Goal: Information Seeking & Learning: Find specific page/section

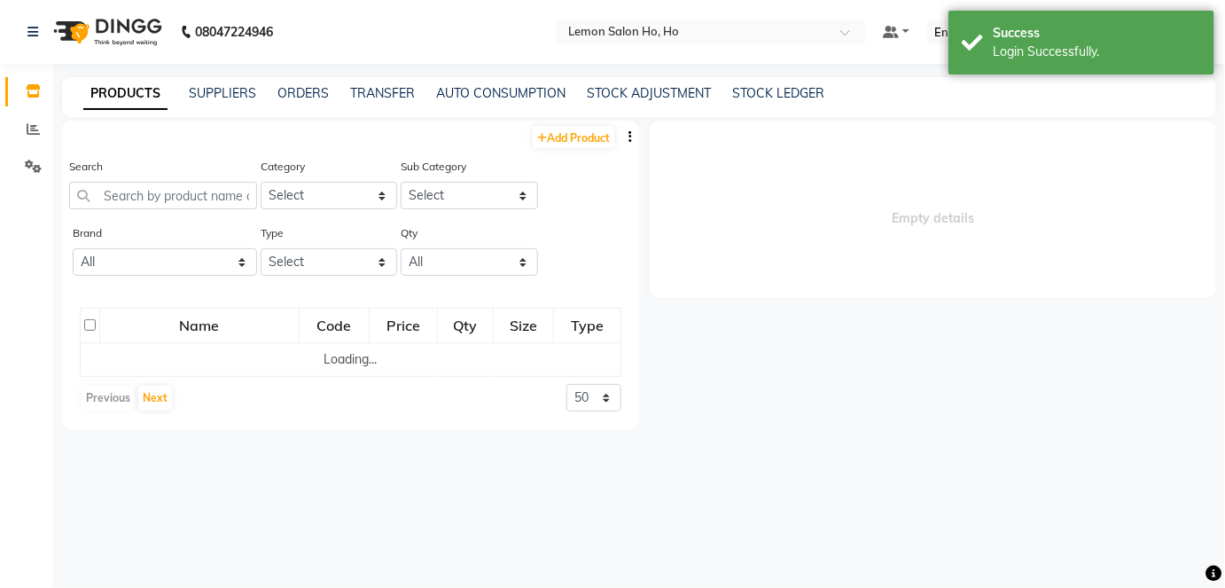
select select
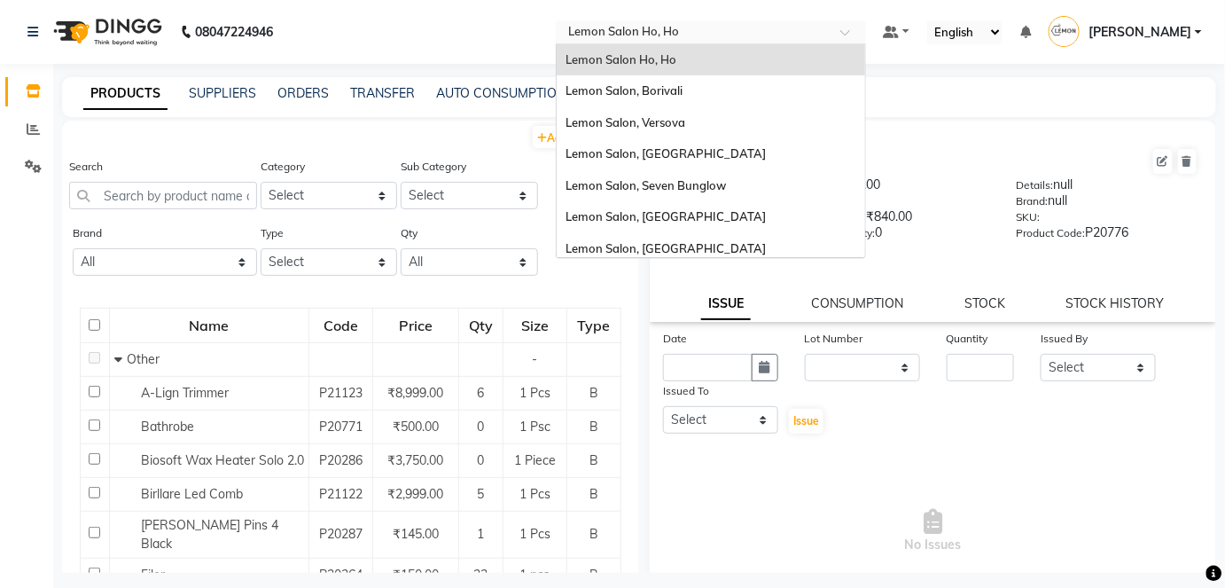
click at [866, 28] on div at bounding box center [711, 34] width 310 height 18
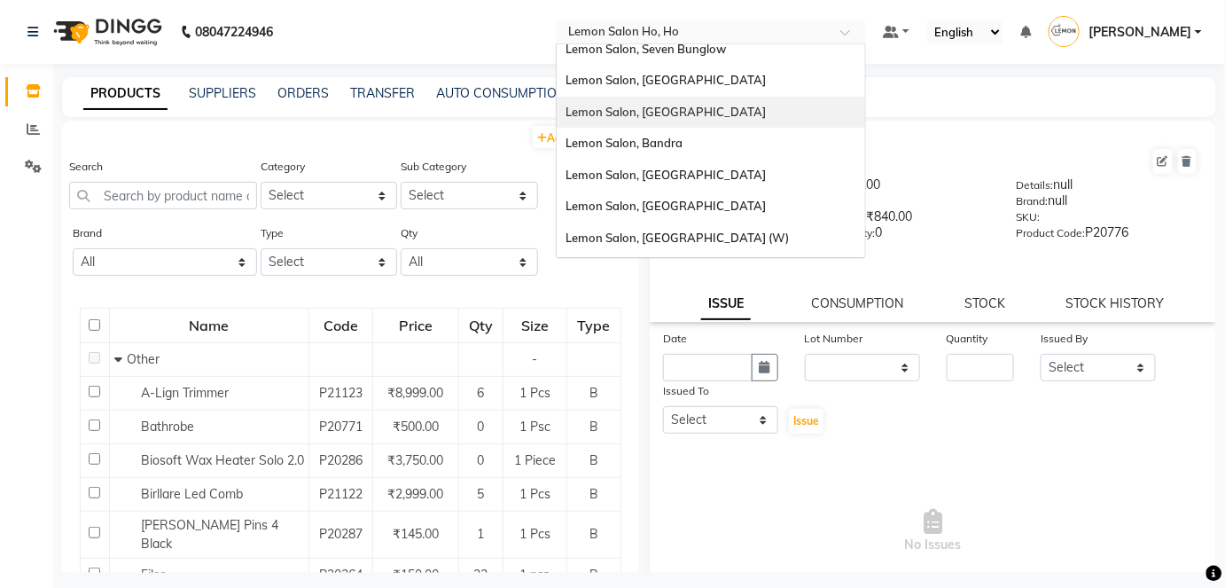
scroll to position [164, 0]
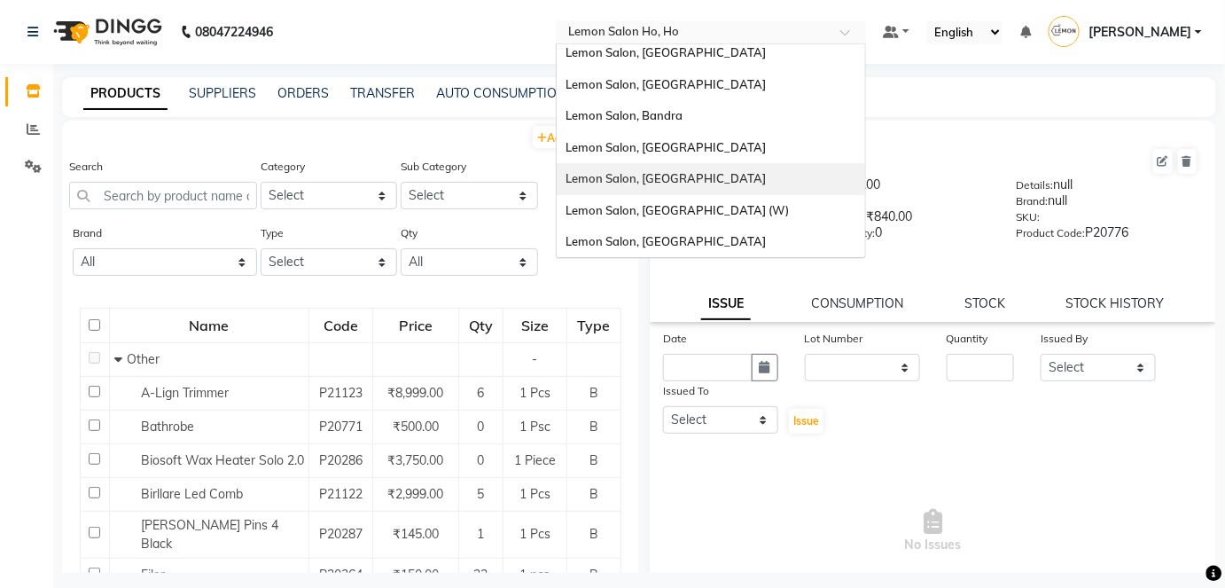
click at [677, 174] on span "Lemon Salon, [GEOGRAPHIC_DATA]" at bounding box center [666, 178] width 200 height 14
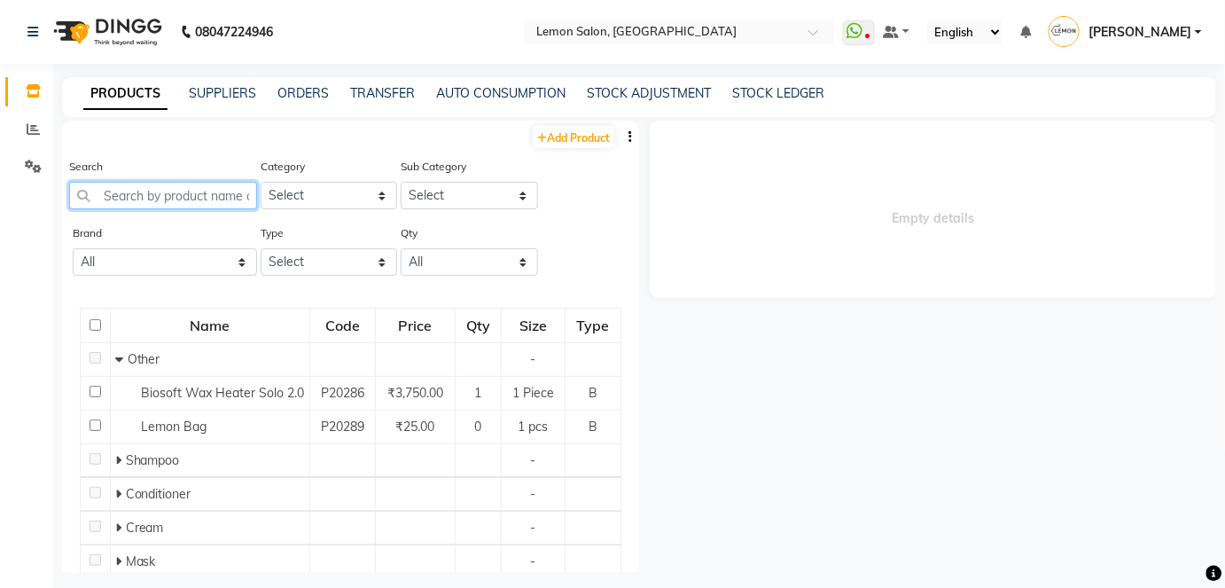
click at [170, 199] on input "text" at bounding box center [163, 195] width 188 height 27
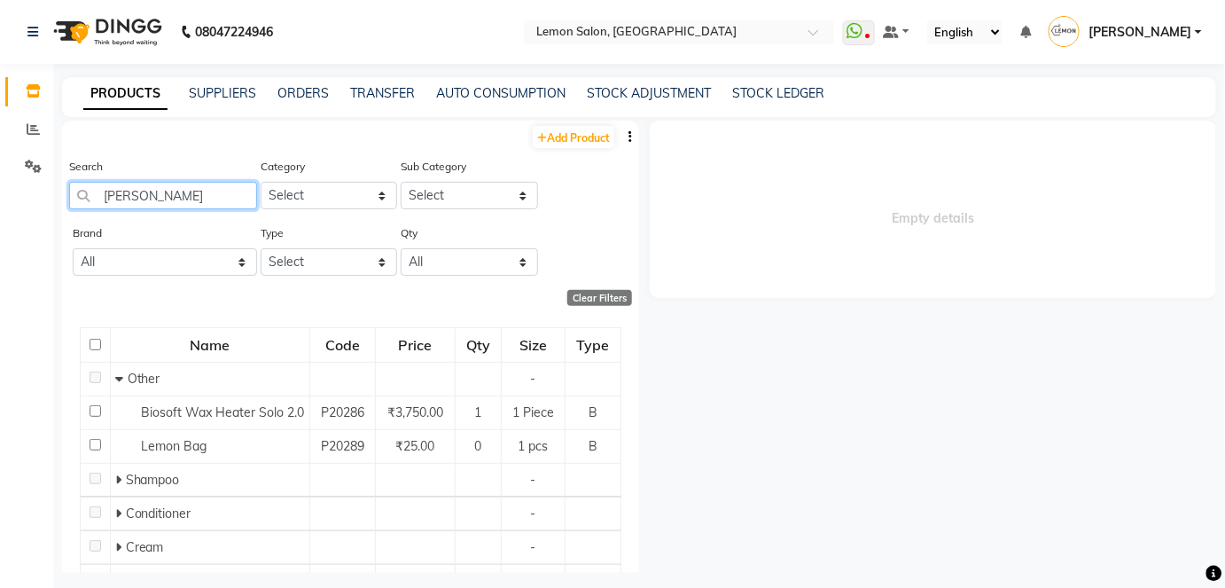
type input "ANITAS"
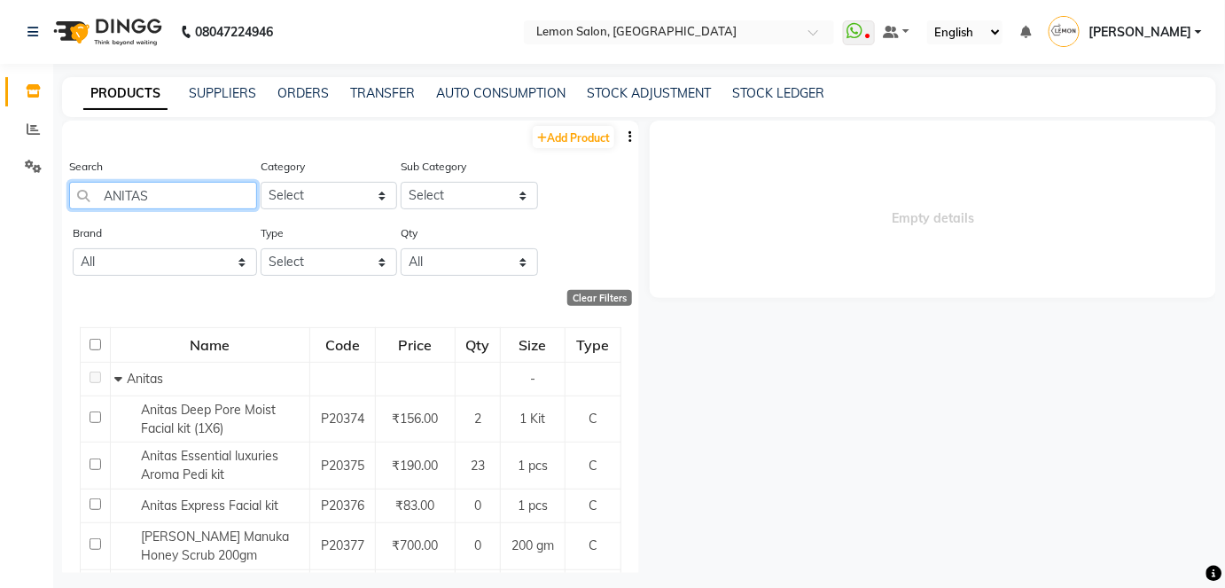
drag, startPoint x: 142, startPoint y: 185, endPoint x: 74, endPoint y: 191, distance: 67.6
click at [54, 184] on main "PRODUCTS SUPPLIERS ORDERS TRANSFER AUTO CONSUMPTION STOCK ADJUSTMENT STOCK LEDG…" at bounding box center [639, 338] width 1172 height 522
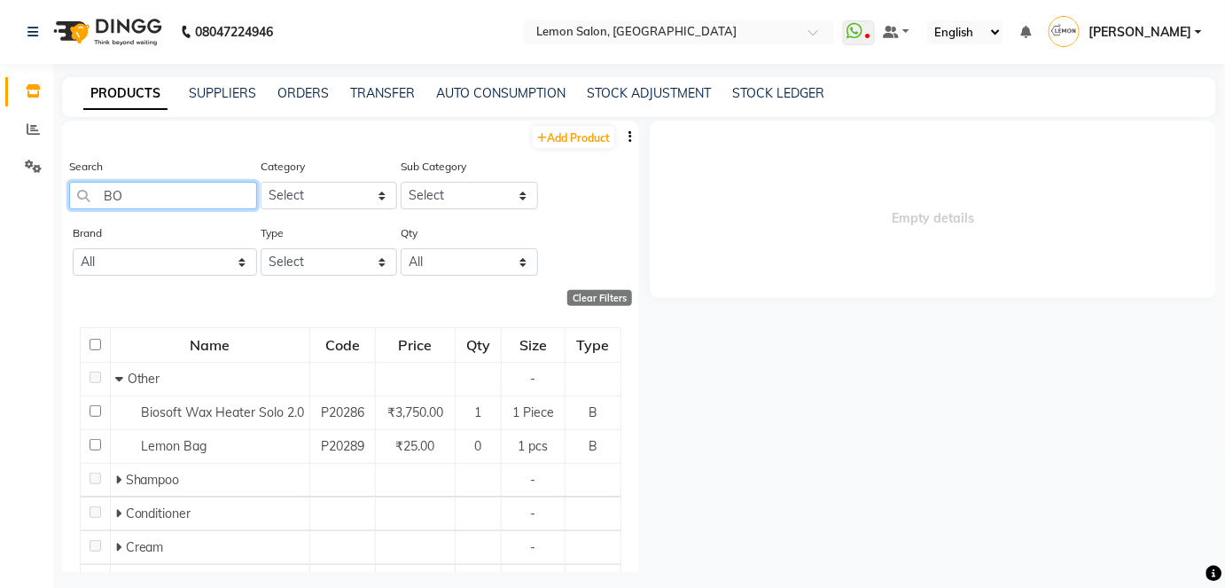
type input "BOM"
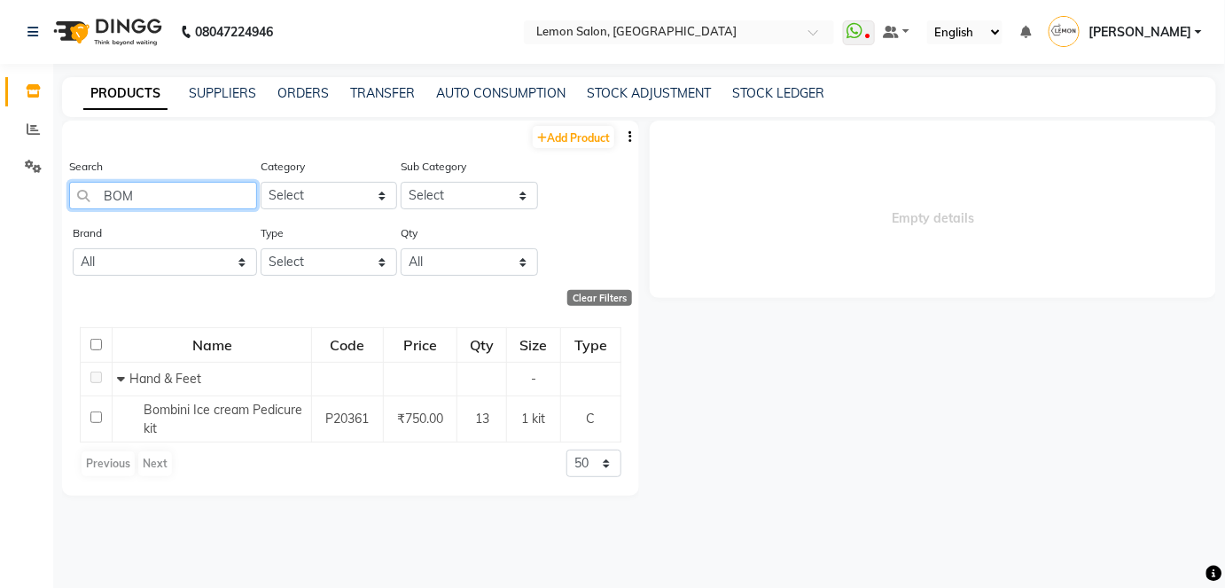
drag, startPoint x: 132, startPoint y: 189, endPoint x: 61, endPoint y: 184, distance: 71.1
click at [61, 184] on main "PRODUCTS SUPPLIERS ORDERS TRANSFER AUTO CONSUMPTION STOCK ADJUSTMENT STOCK LEDG…" at bounding box center [639, 338] width 1172 height 522
type input "G"
type input "B"
type input "A"
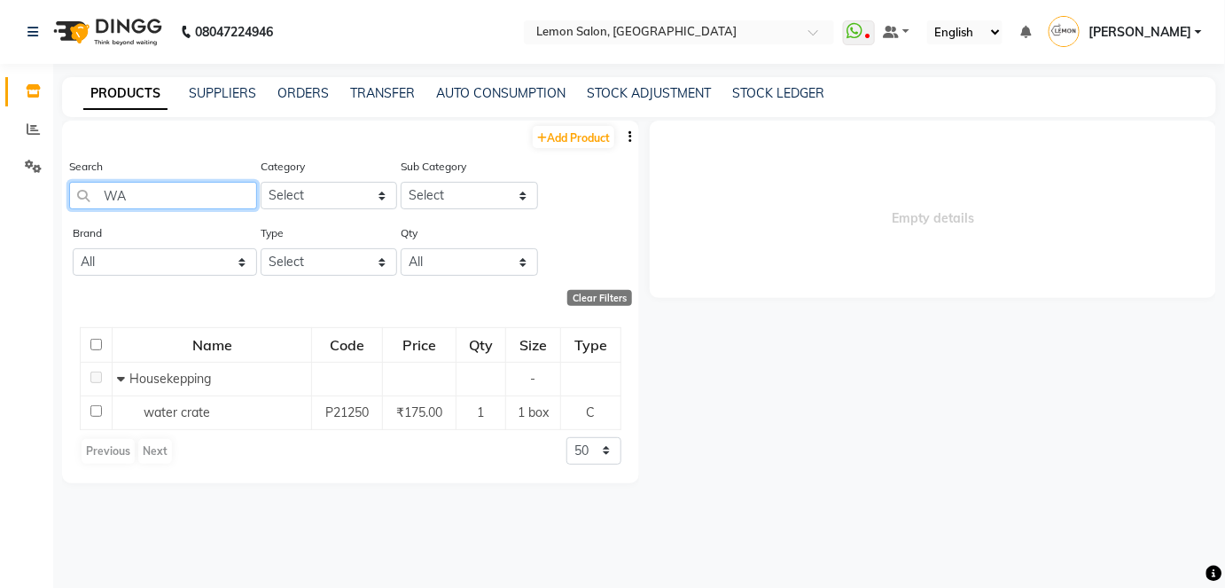
type input "W"
type input "G"
type input "I"
type input "D"
type input "T"
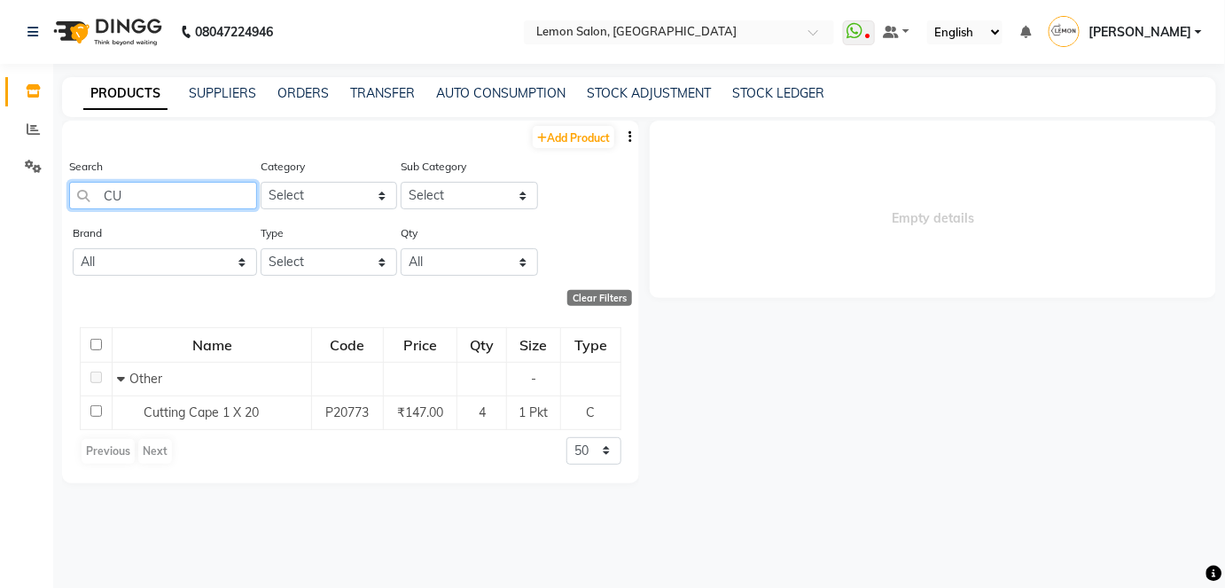
type input "C"
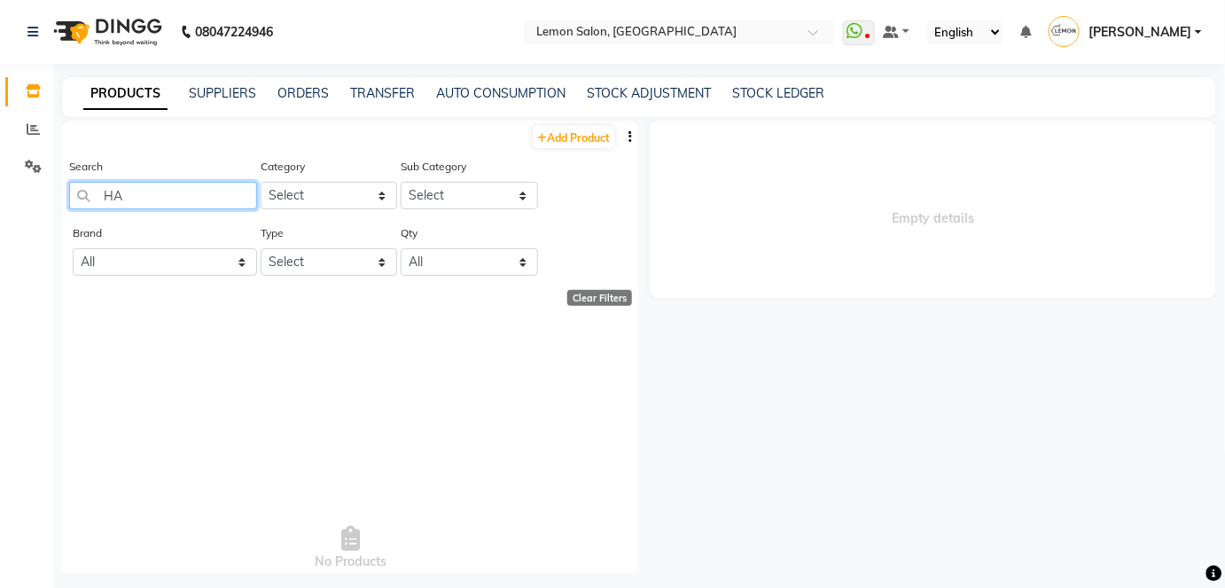
type input "H"
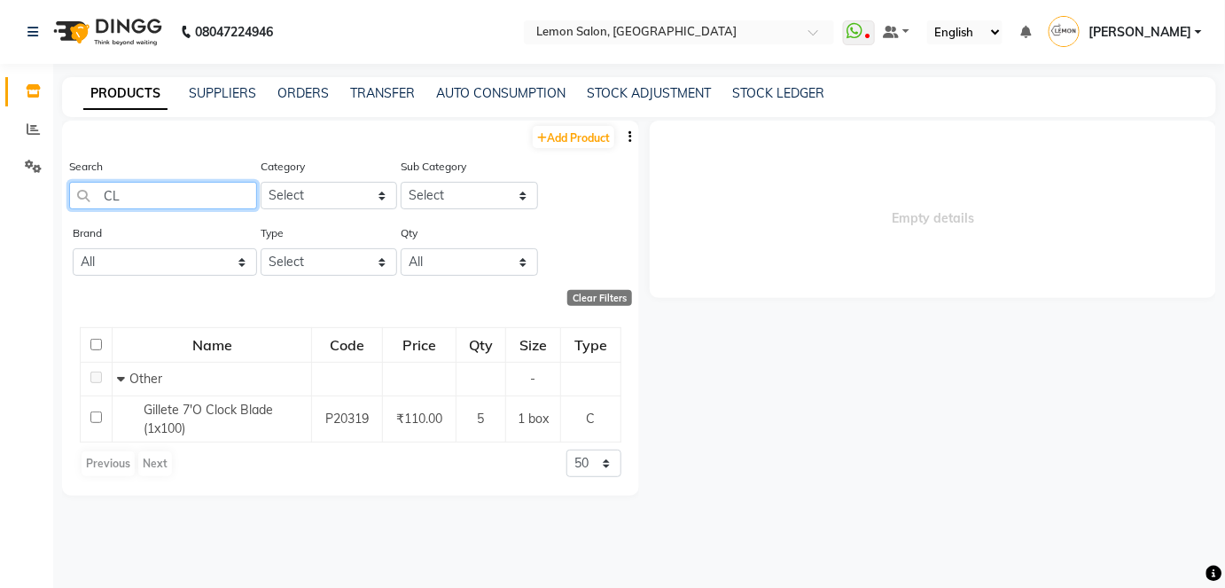
type input "C"
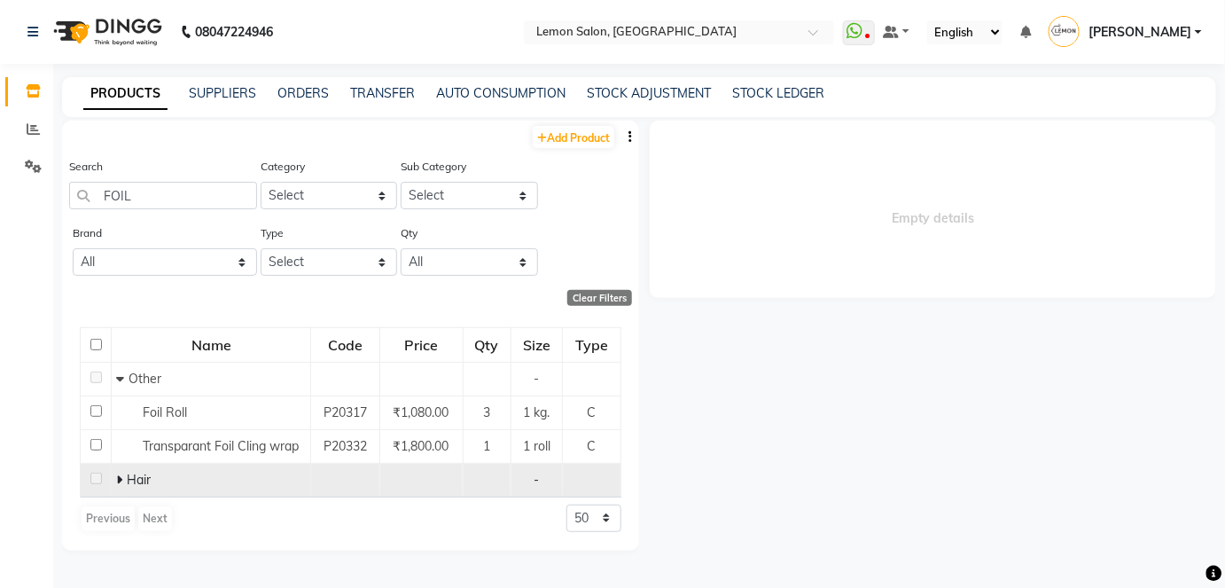
click at [121, 473] on icon at bounding box center [119, 479] width 6 height 12
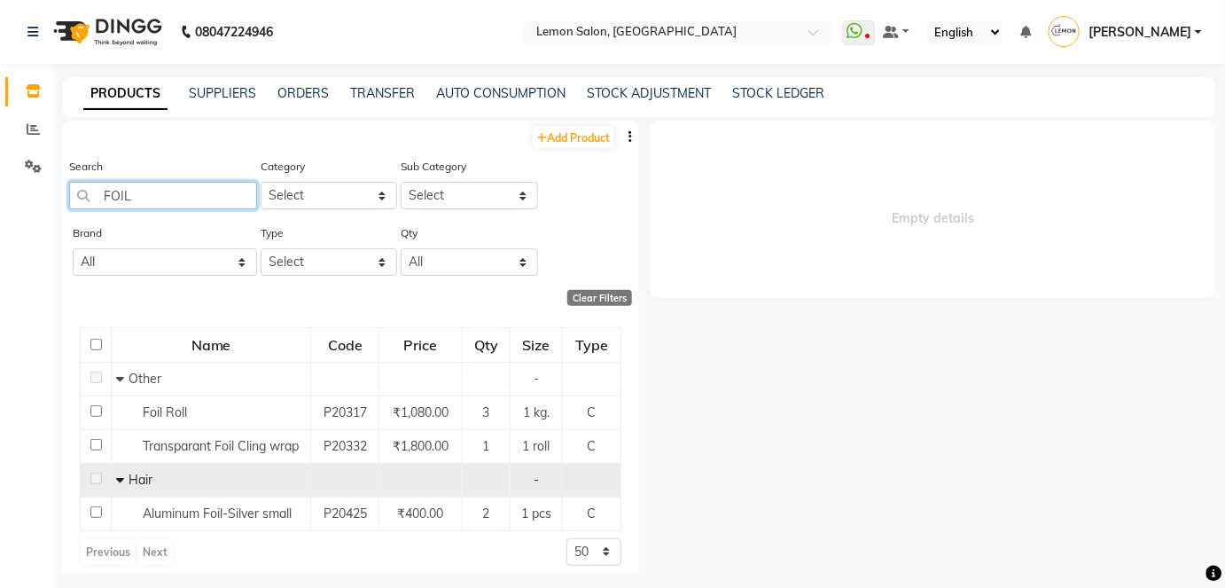
click at [154, 192] on input "FOIL" at bounding box center [163, 195] width 188 height 27
type input "F"
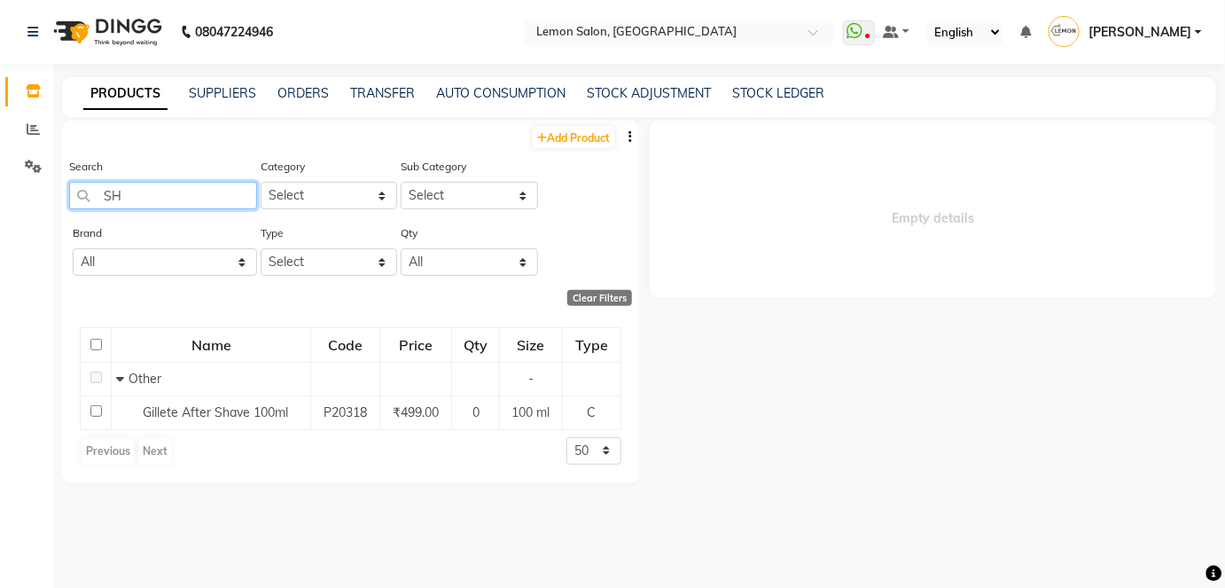
type input "S"
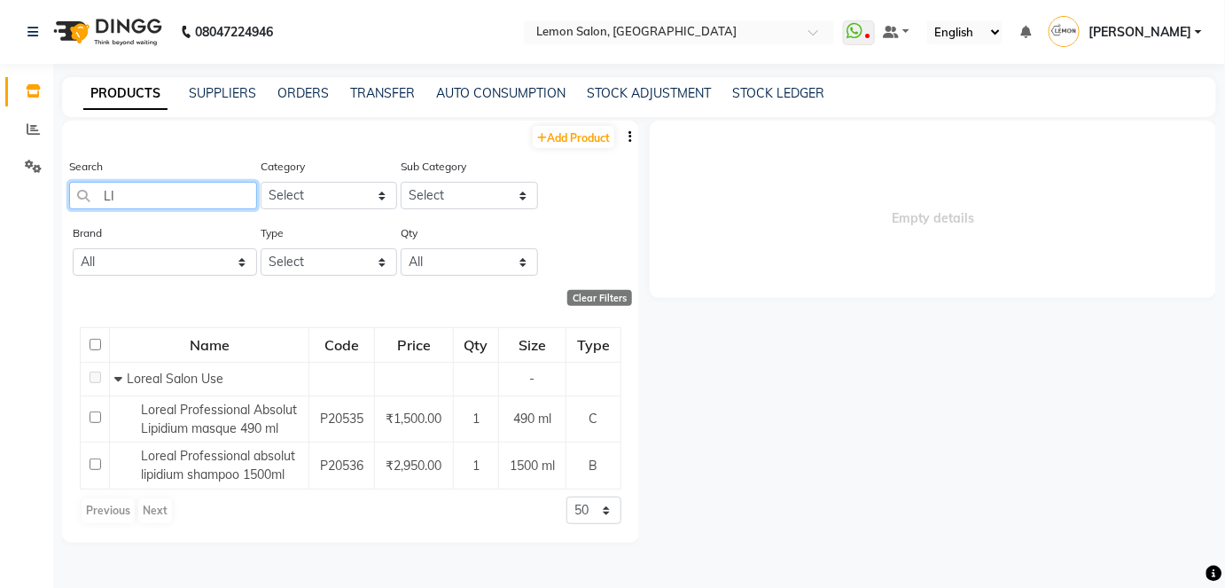
type input "L"
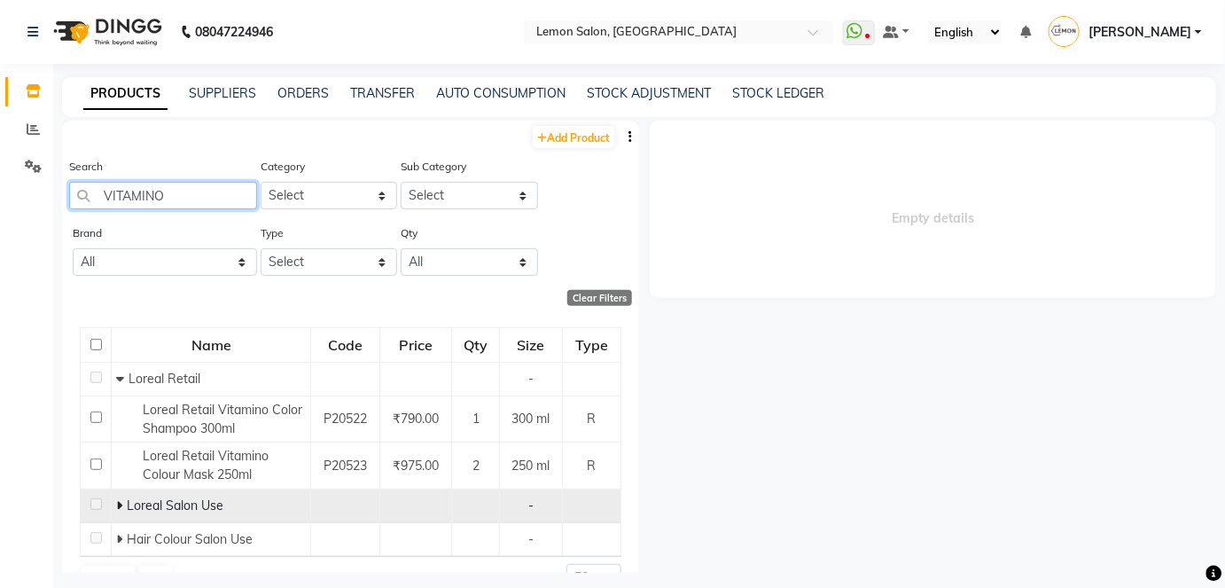
type input "VITAMINO"
click at [118, 501] on icon at bounding box center [119, 505] width 6 height 12
drag, startPoint x: 175, startPoint y: 192, endPoint x: 87, endPoint y: 197, distance: 87.9
click at [88, 197] on input "VITAMINO" at bounding box center [163, 195] width 188 height 27
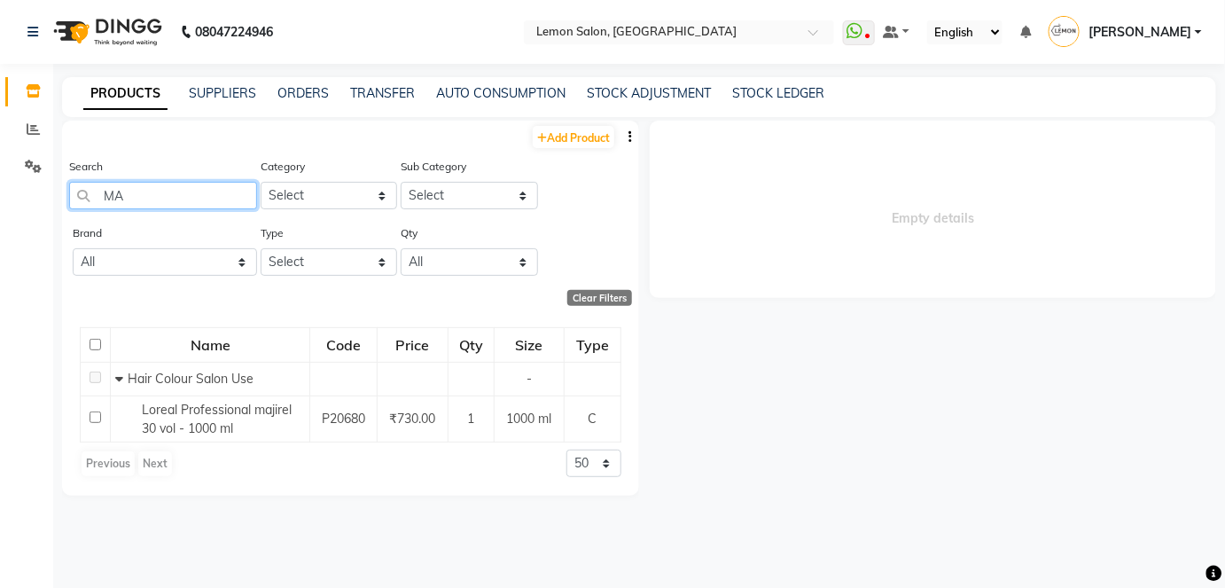
type input "M"
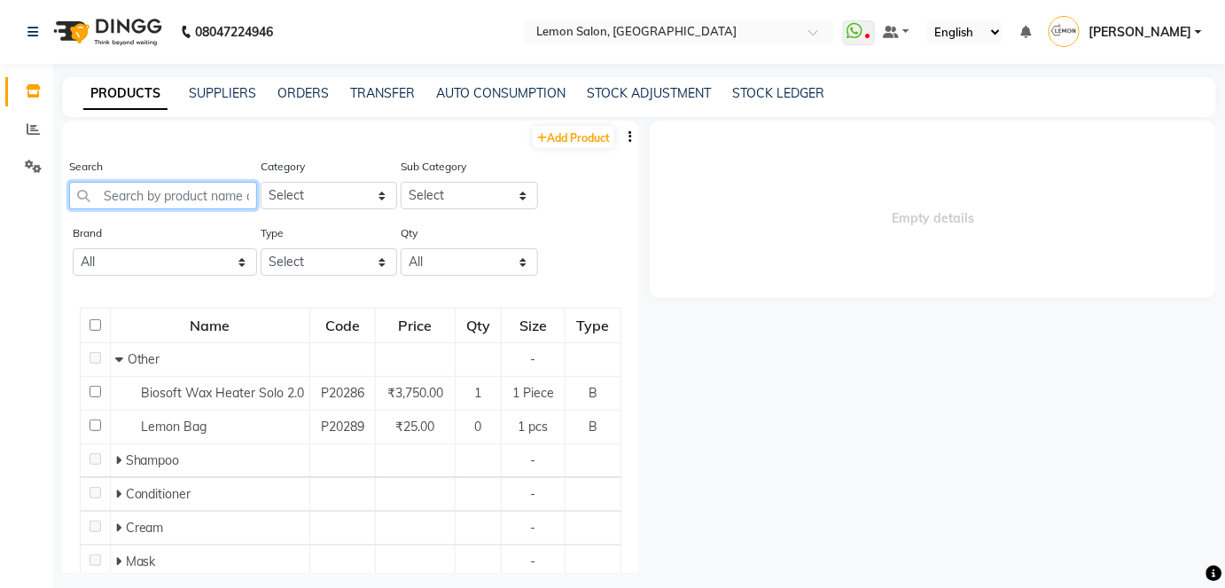
click at [182, 194] on input "text" at bounding box center [163, 195] width 188 height 27
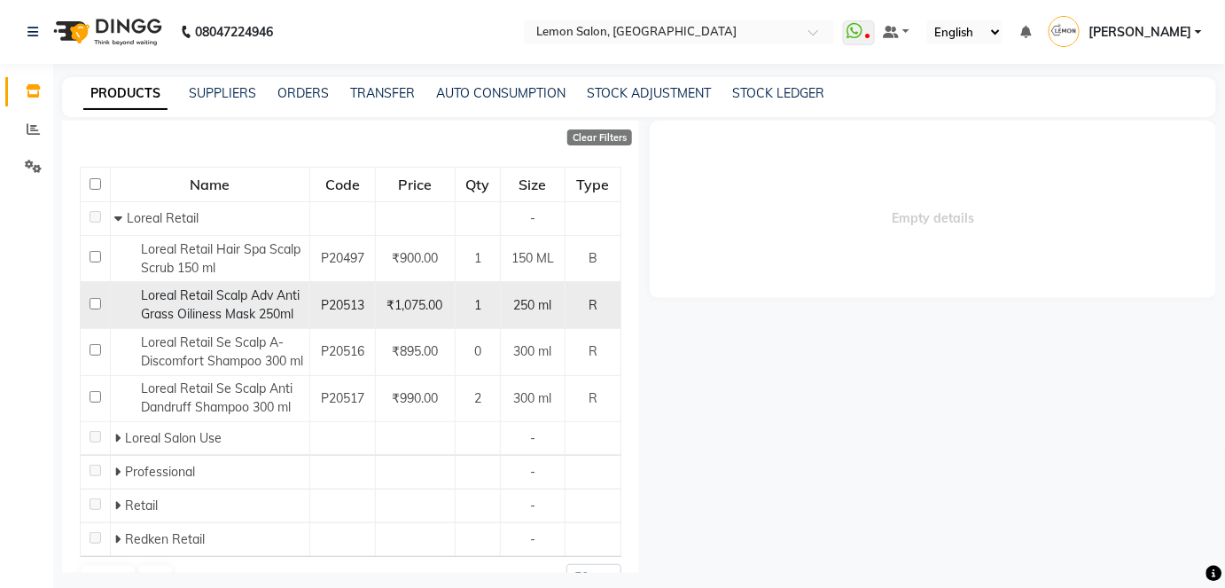
scroll to position [160, 0]
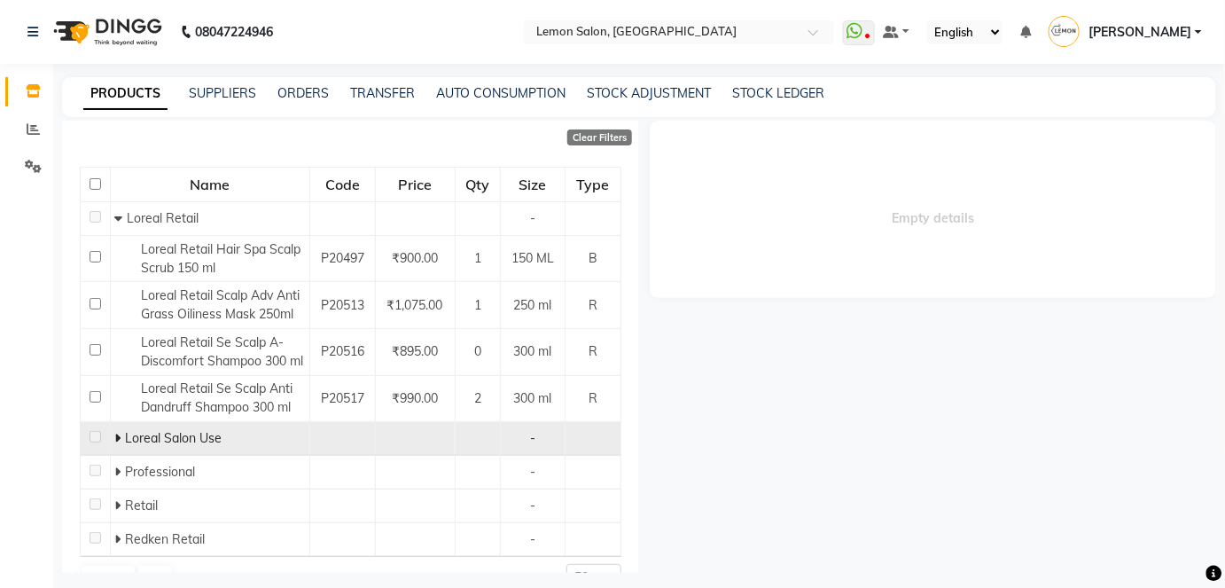
type input "SCALP"
click at [116, 444] on icon at bounding box center [117, 438] width 6 height 12
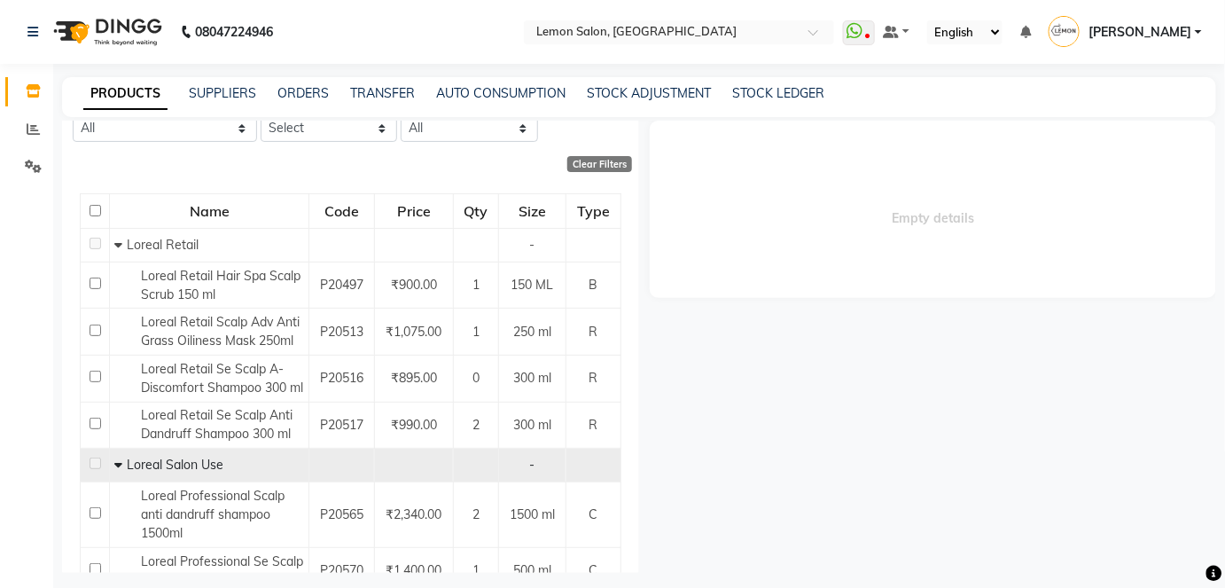
scroll to position [0, 0]
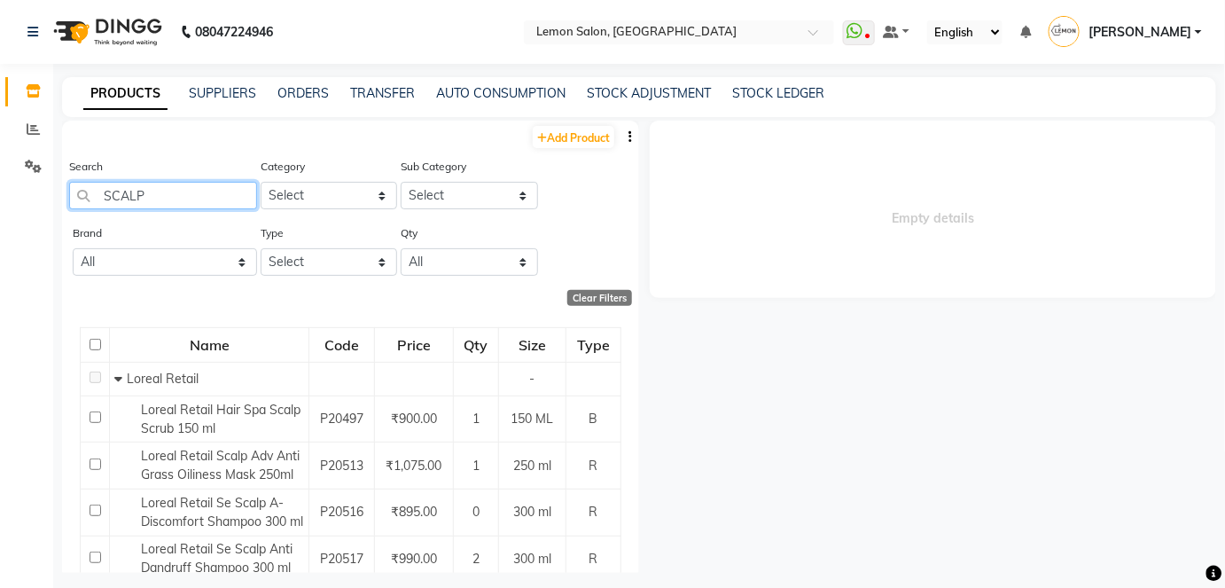
drag, startPoint x: 158, startPoint y: 194, endPoint x: 109, endPoint y: 192, distance: 48.8
click at [99, 192] on input "SCALP" at bounding box center [163, 195] width 188 height 27
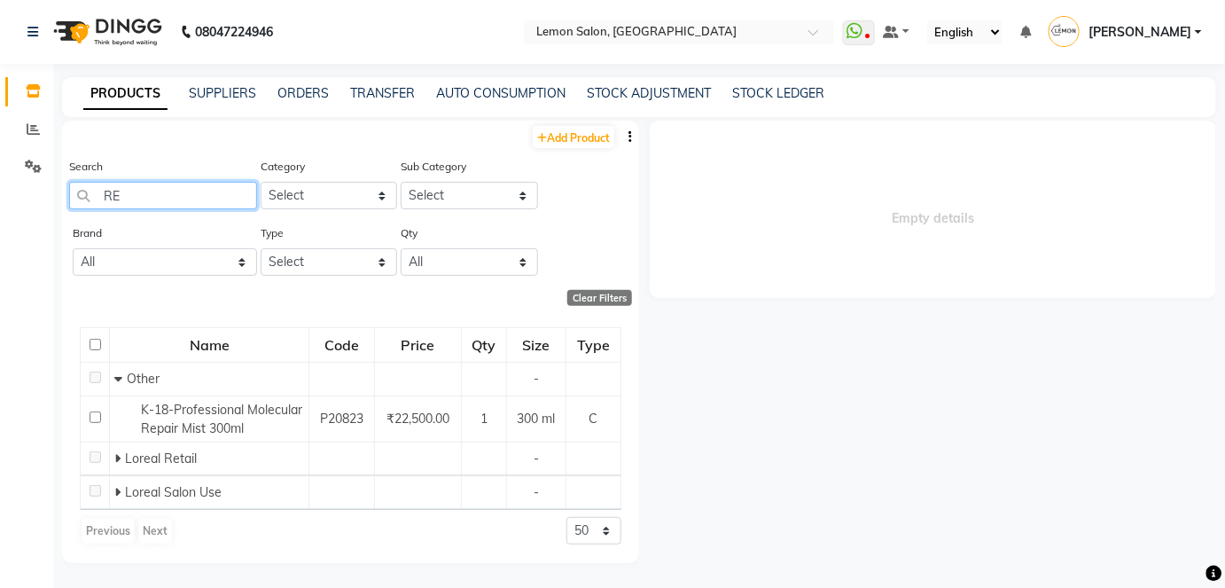
type input "R"
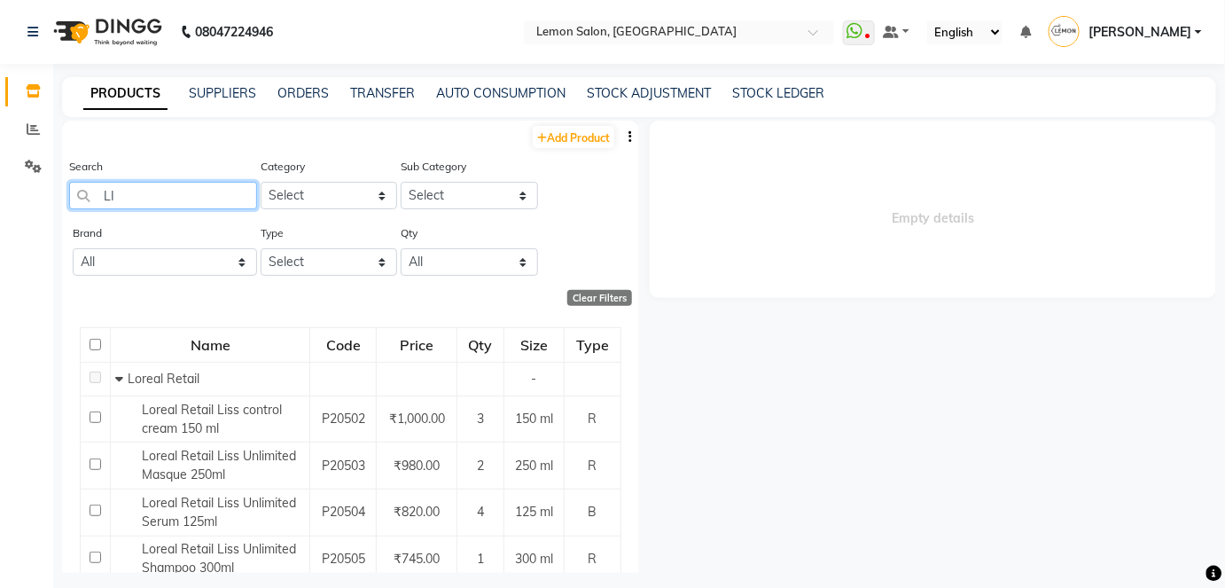
type input "L"
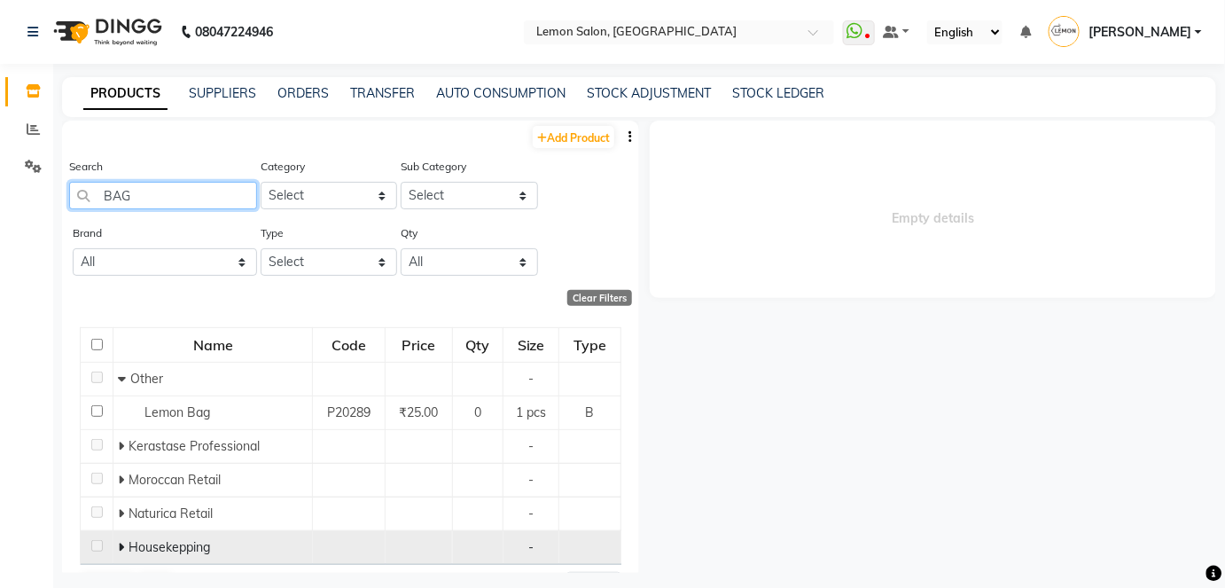
type input "BAG"
click at [121, 543] on icon at bounding box center [121, 547] width 6 height 12
drag, startPoint x: 118, startPoint y: 192, endPoint x: 101, endPoint y: 192, distance: 16.9
click at [101, 192] on input "BAG" at bounding box center [163, 195] width 188 height 27
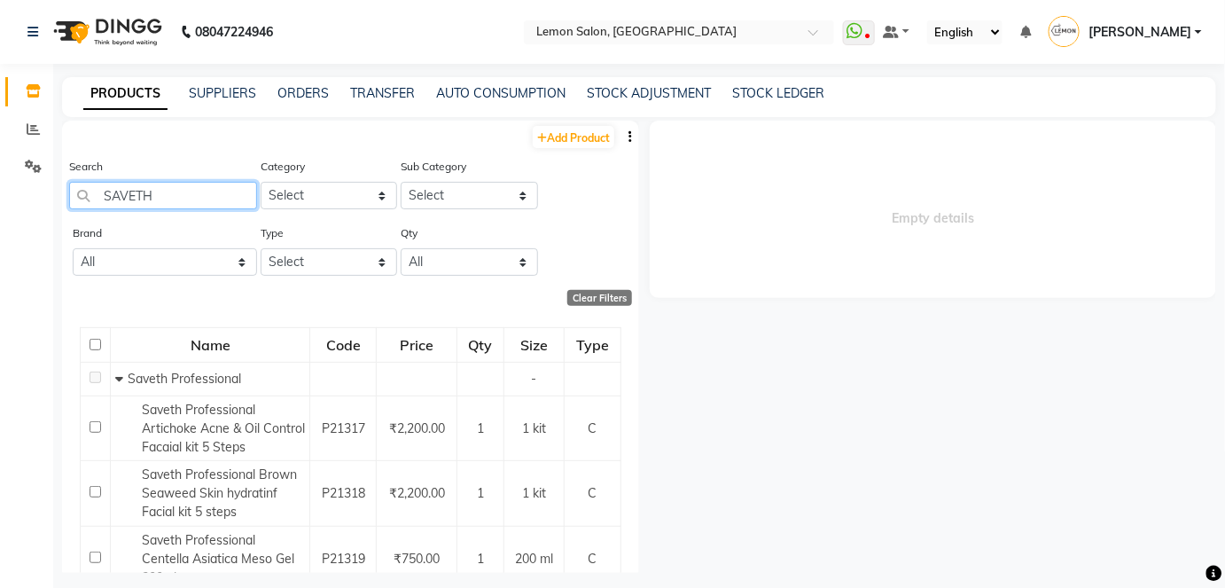
type input "SAVETH"
drag, startPoint x: 153, startPoint y: 192, endPoint x: 82, endPoint y: 194, distance: 70.1
click at [83, 194] on input "SAVETH" at bounding box center [163, 195] width 188 height 27
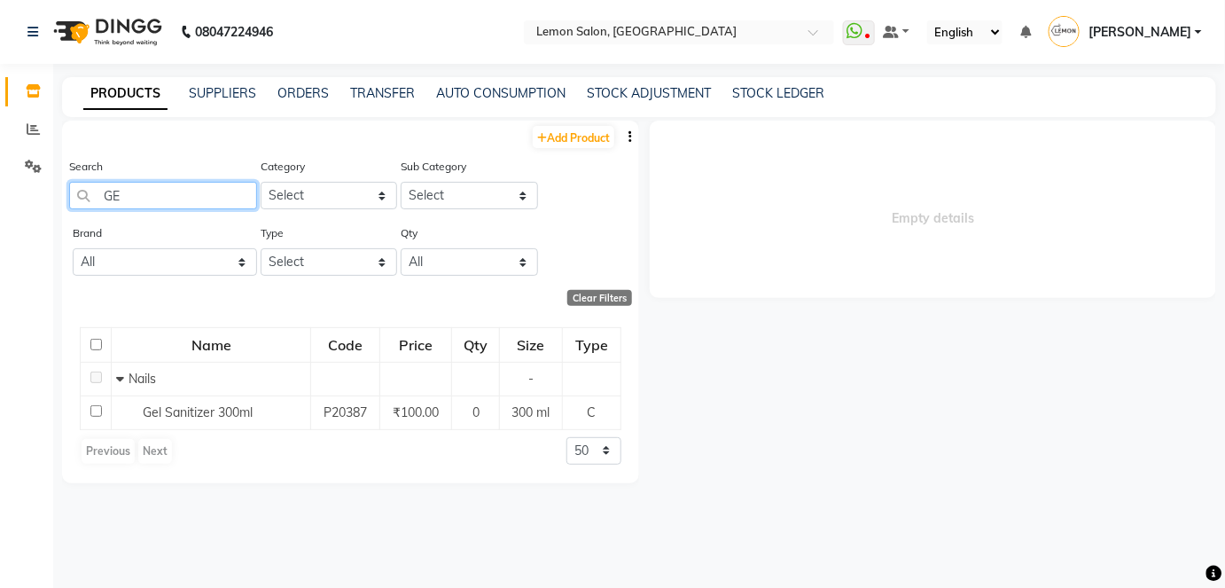
type input "G"
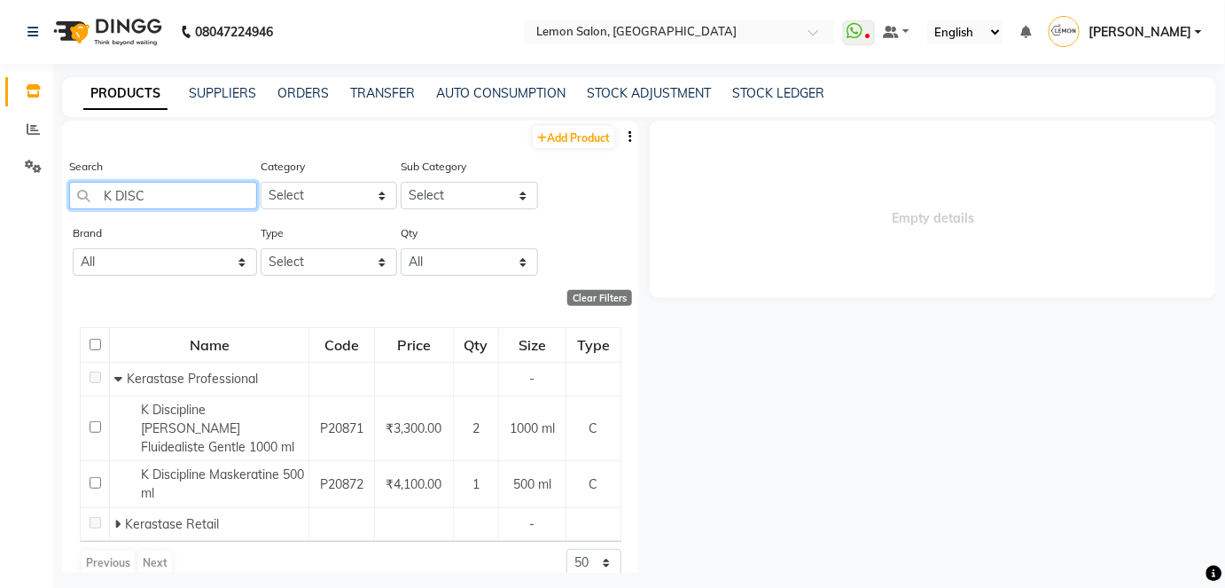
type input "K DISCI"
drag, startPoint x: 147, startPoint y: 192, endPoint x: 108, endPoint y: 196, distance: 39.3
click at [106, 197] on input "K DISCI" at bounding box center [163, 195] width 188 height 27
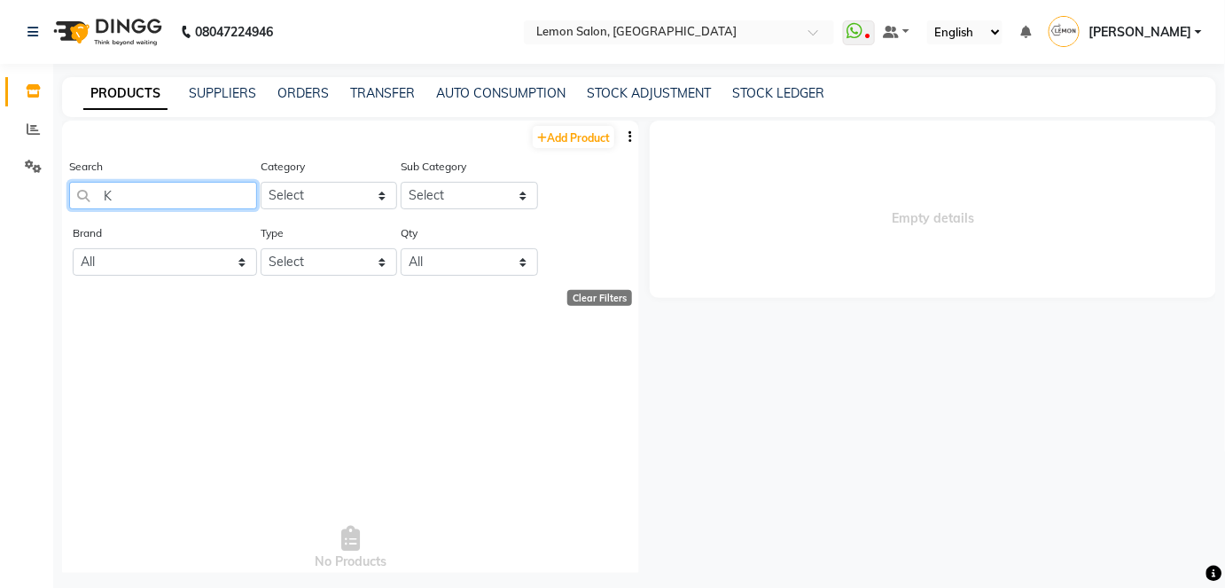
type input "K"
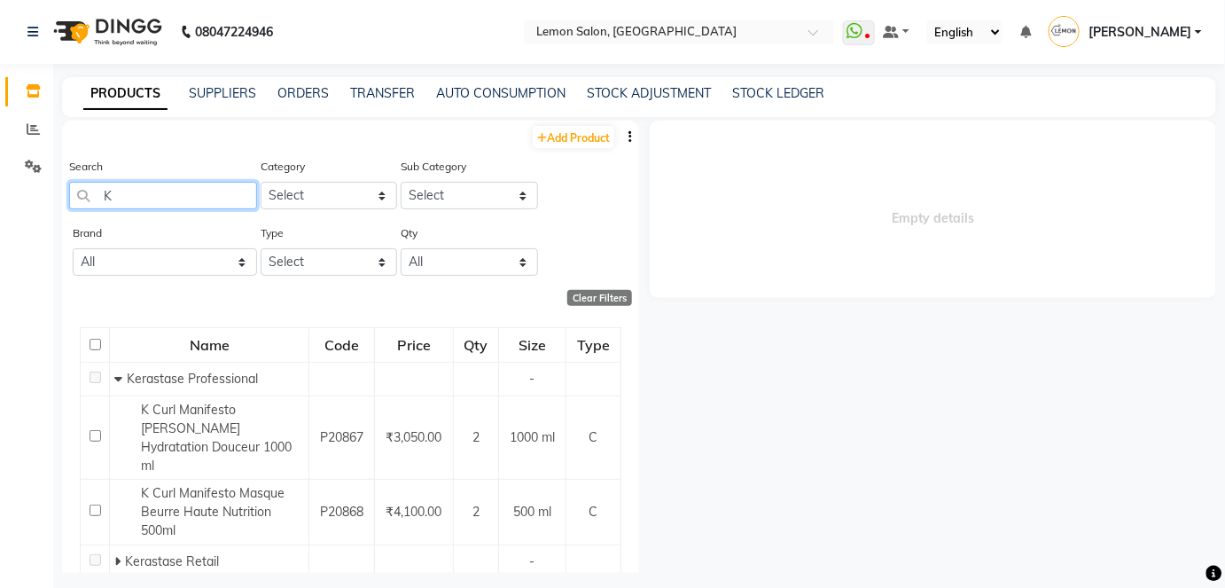
type input "K"
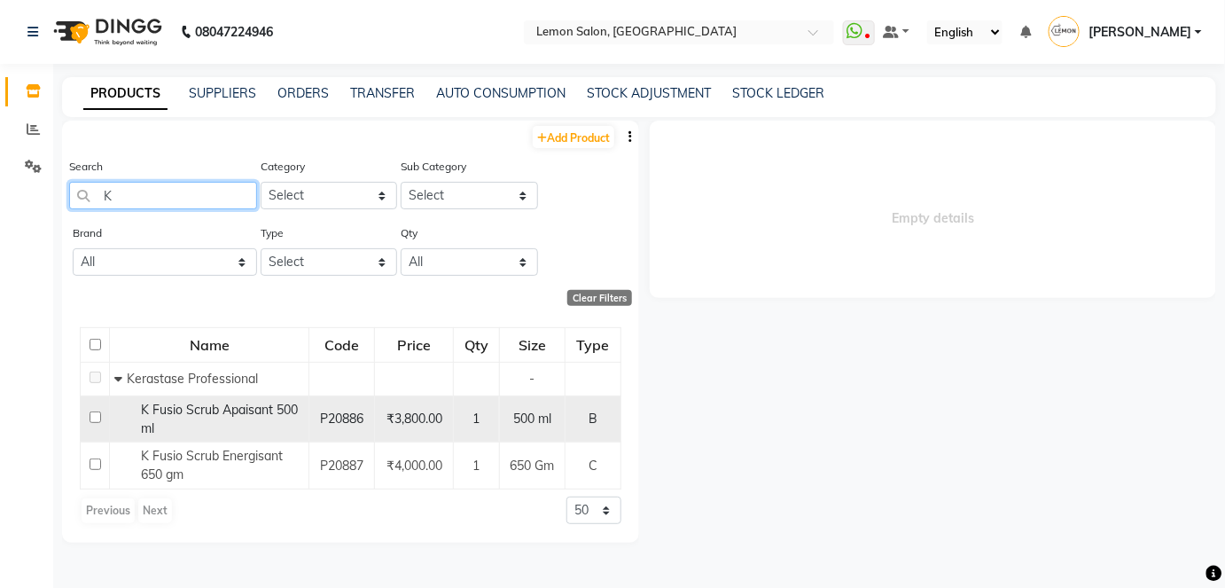
type input "K"
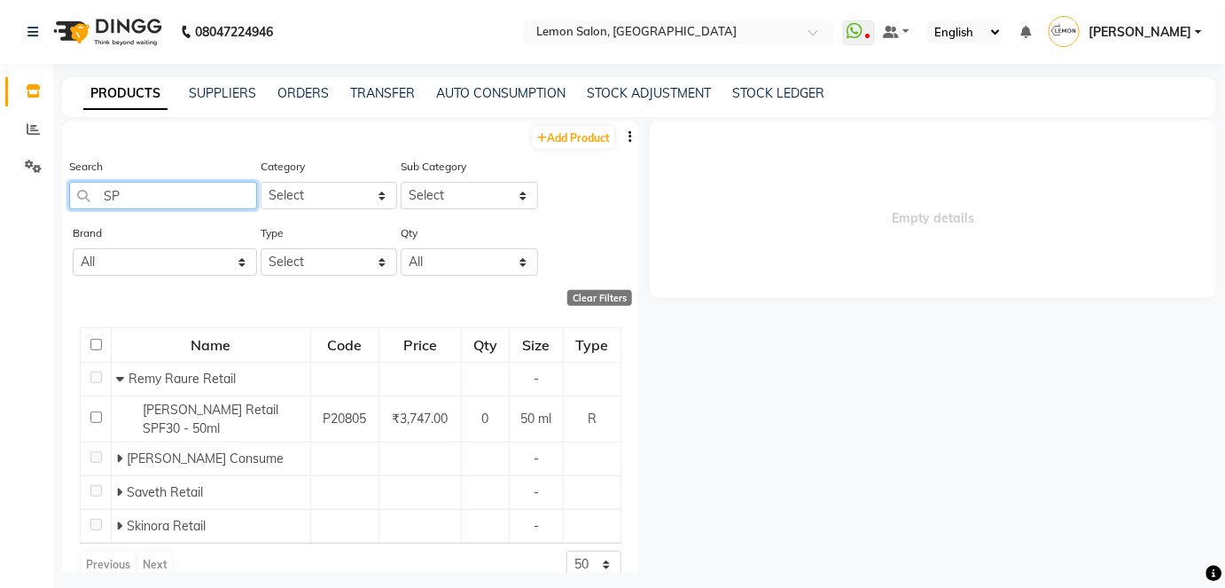
type input "S"
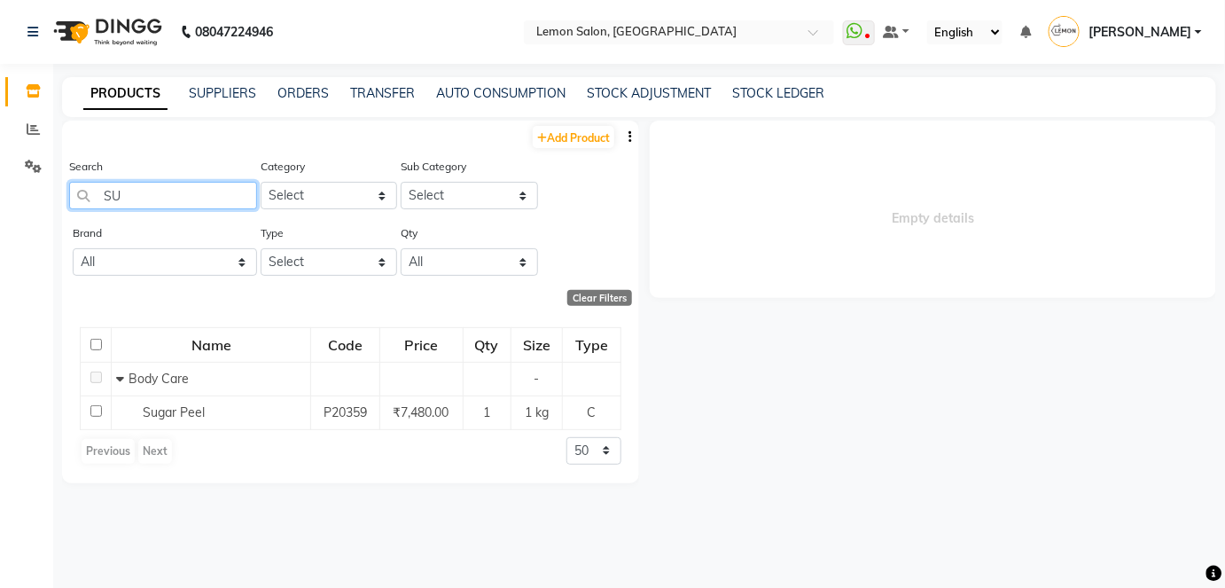
type input "S"
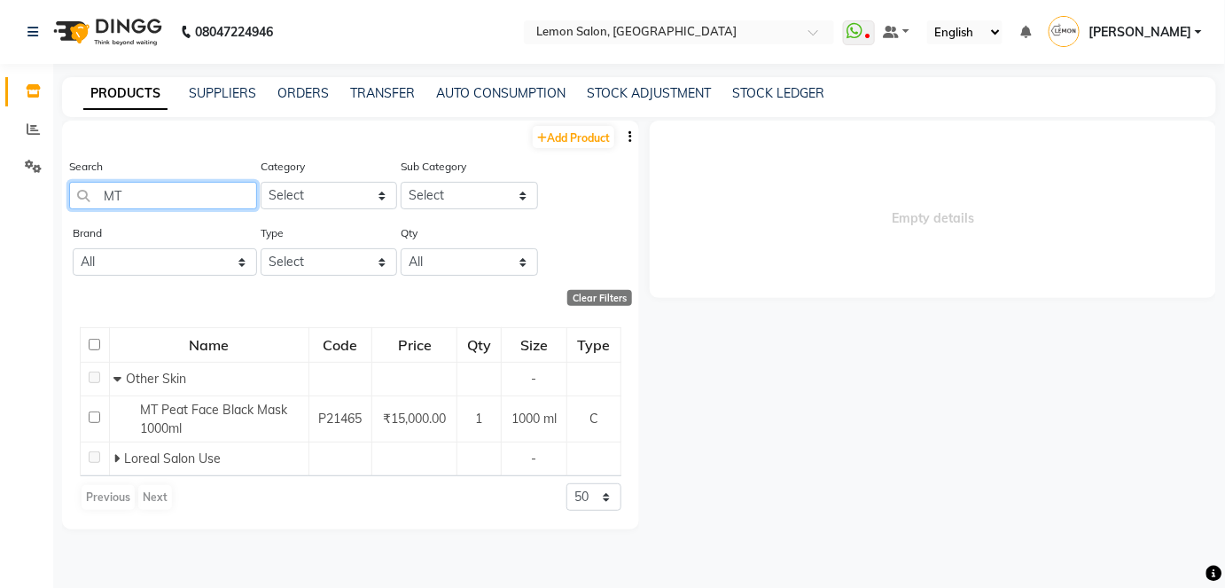
type input "M"
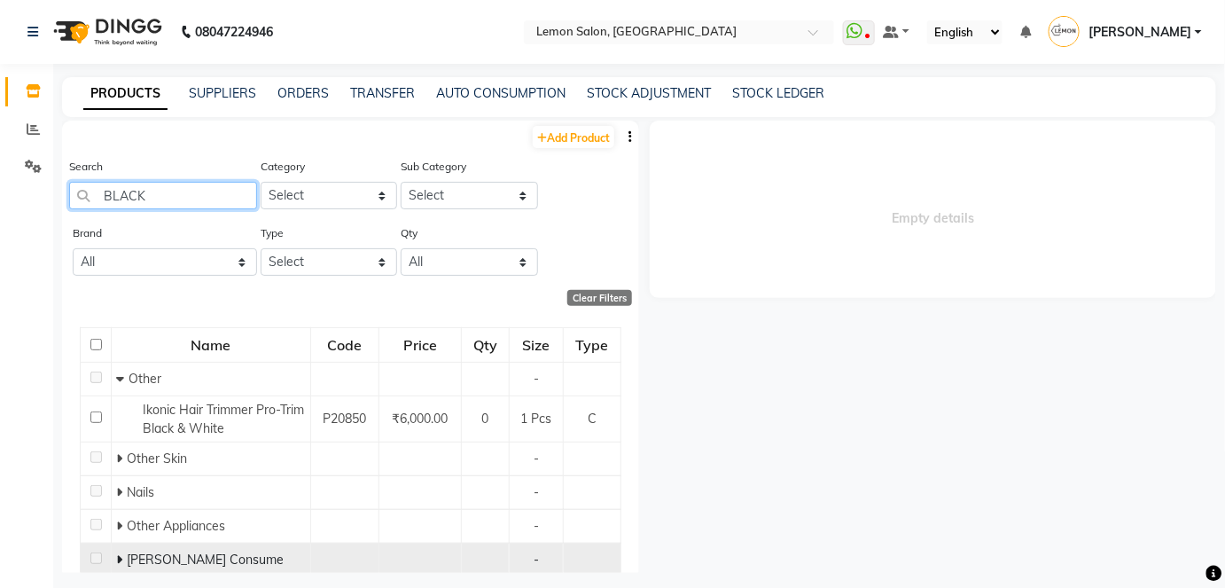
type input "BLACK"
click at [117, 553] on icon at bounding box center [119, 559] width 6 height 12
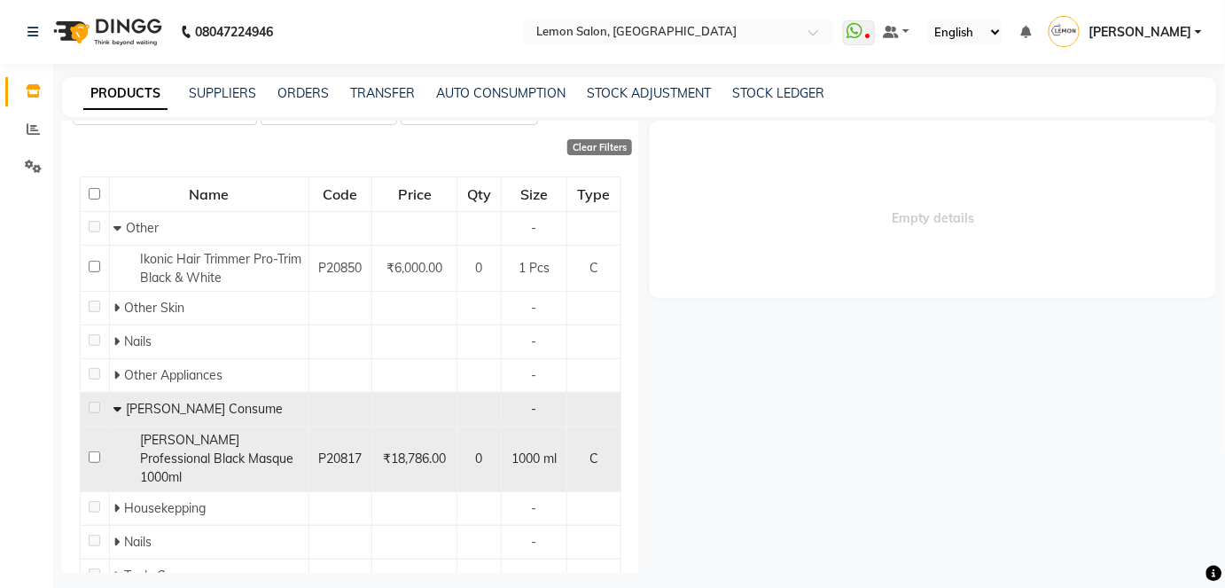
scroll to position [160, 0]
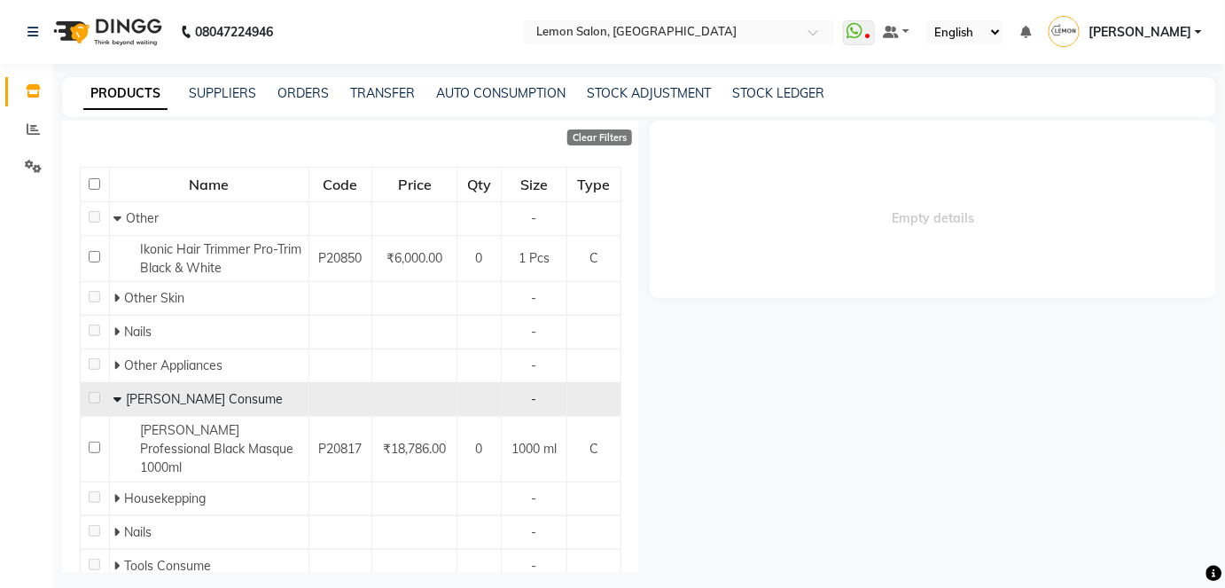
click at [127, 83] on link "PRODUCTS" at bounding box center [125, 94] width 84 height 32
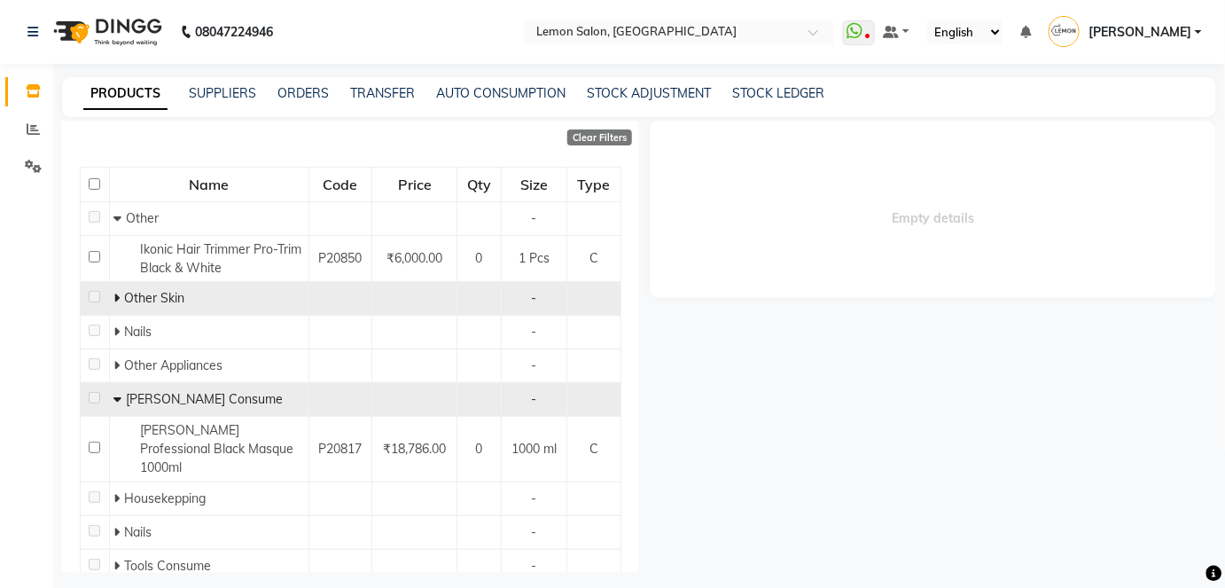
scroll to position [0, 0]
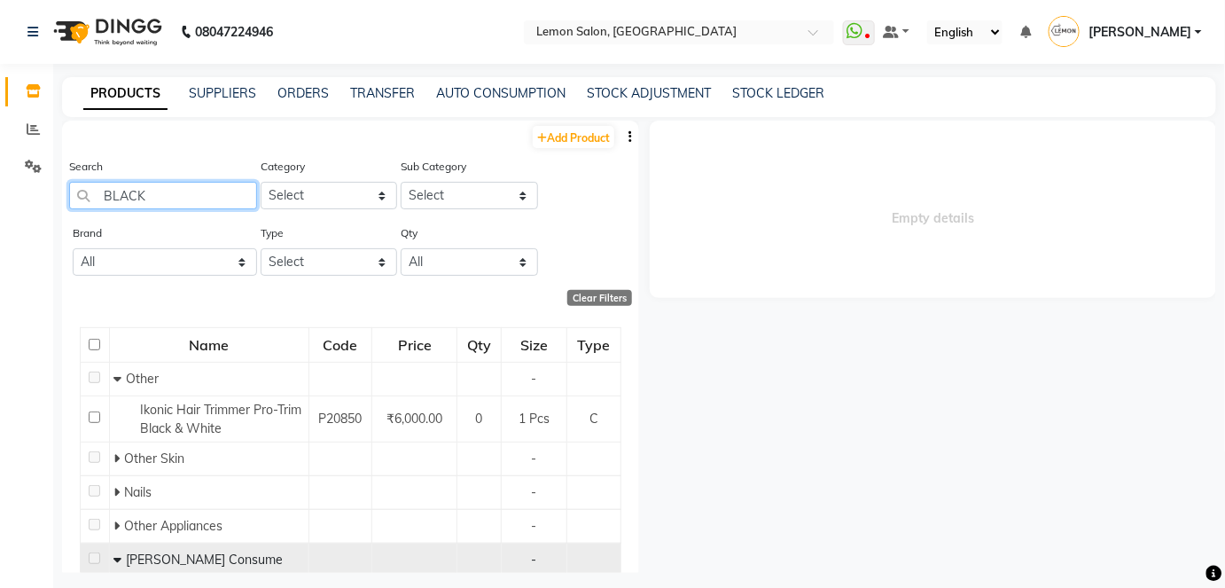
drag, startPoint x: 149, startPoint y: 197, endPoint x: 96, endPoint y: 195, distance: 53.2
click at [96, 195] on input "BLACK" at bounding box center [163, 195] width 188 height 27
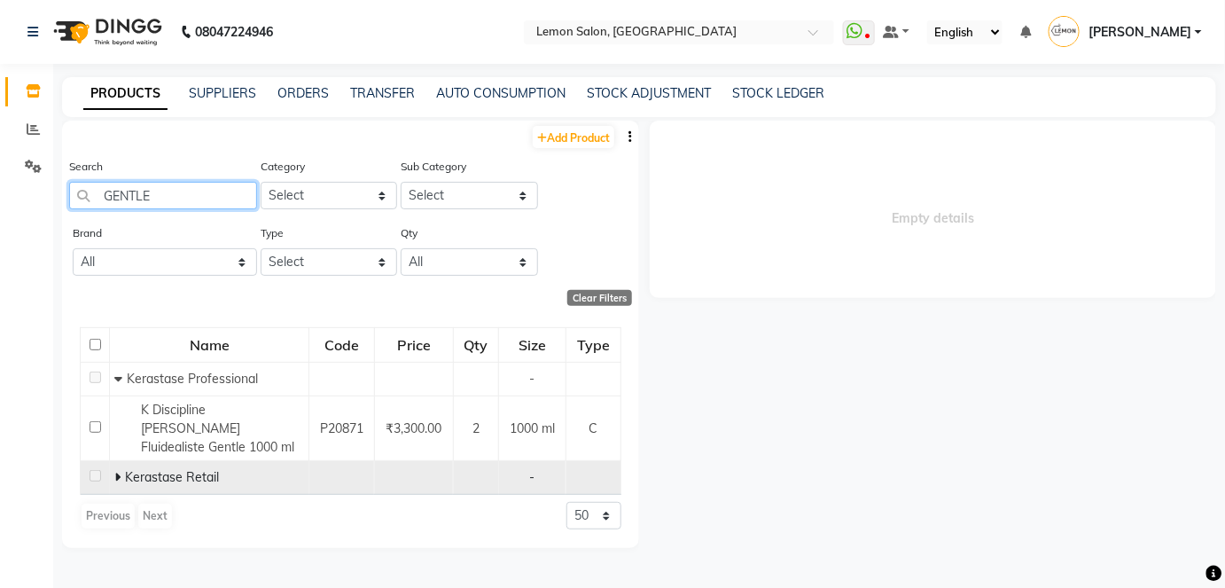
type input "GENTLE"
click at [115, 471] on icon at bounding box center [117, 477] width 6 height 12
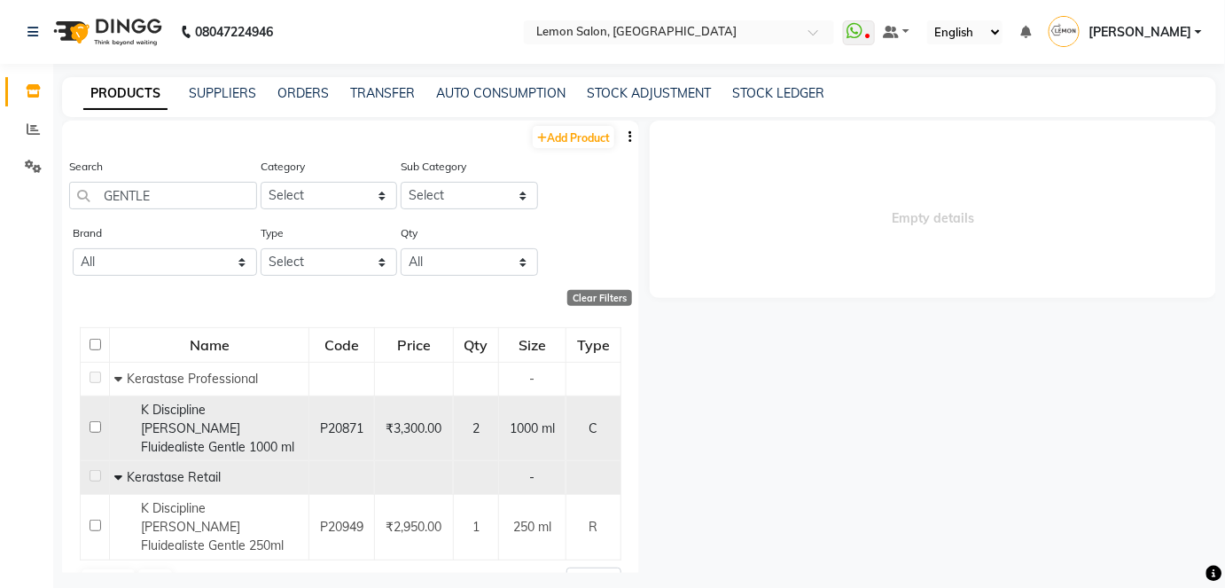
scroll to position [2, 0]
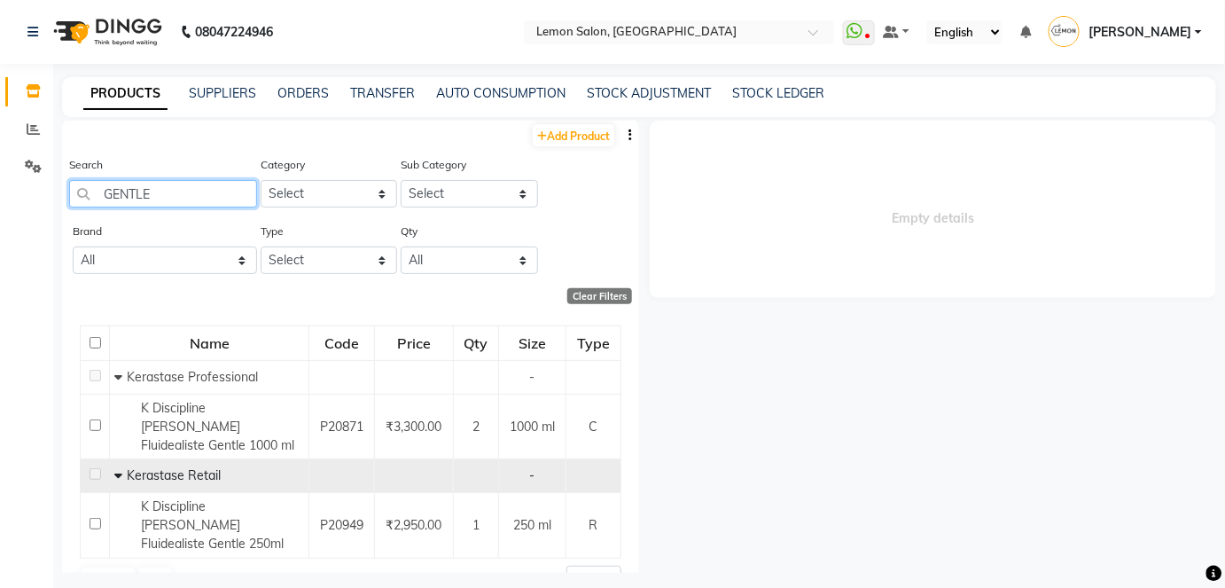
drag, startPoint x: 161, startPoint y: 188, endPoint x: 93, endPoint y: 201, distance: 69.6
click at [80, 201] on input "GENTLE" at bounding box center [163, 193] width 188 height 27
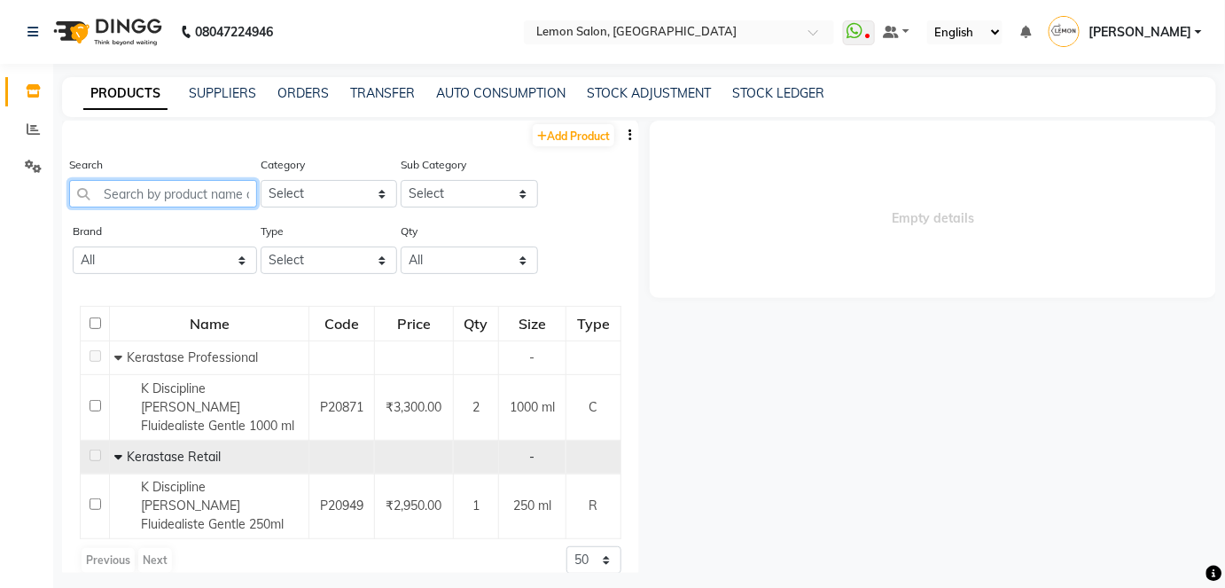
scroll to position [0, 0]
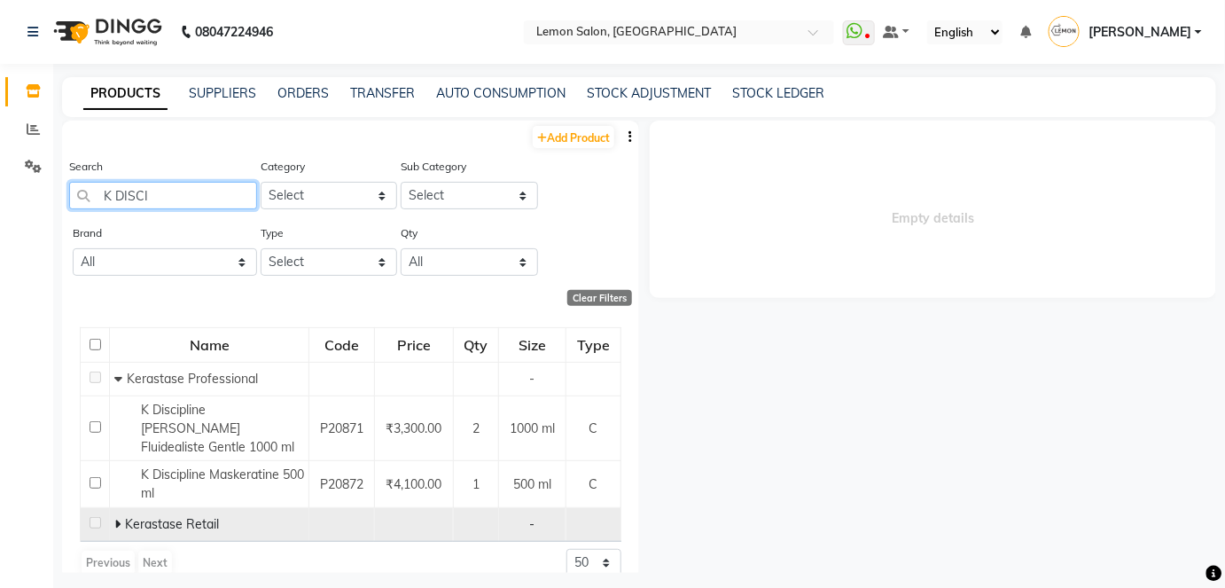
type input "K DISCI"
click at [114, 518] on icon at bounding box center [117, 524] width 6 height 12
drag, startPoint x: 155, startPoint y: 197, endPoint x: 132, endPoint y: 204, distance: 24.1
click at [75, 201] on input "K DISCI" at bounding box center [163, 195] width 188 height 27
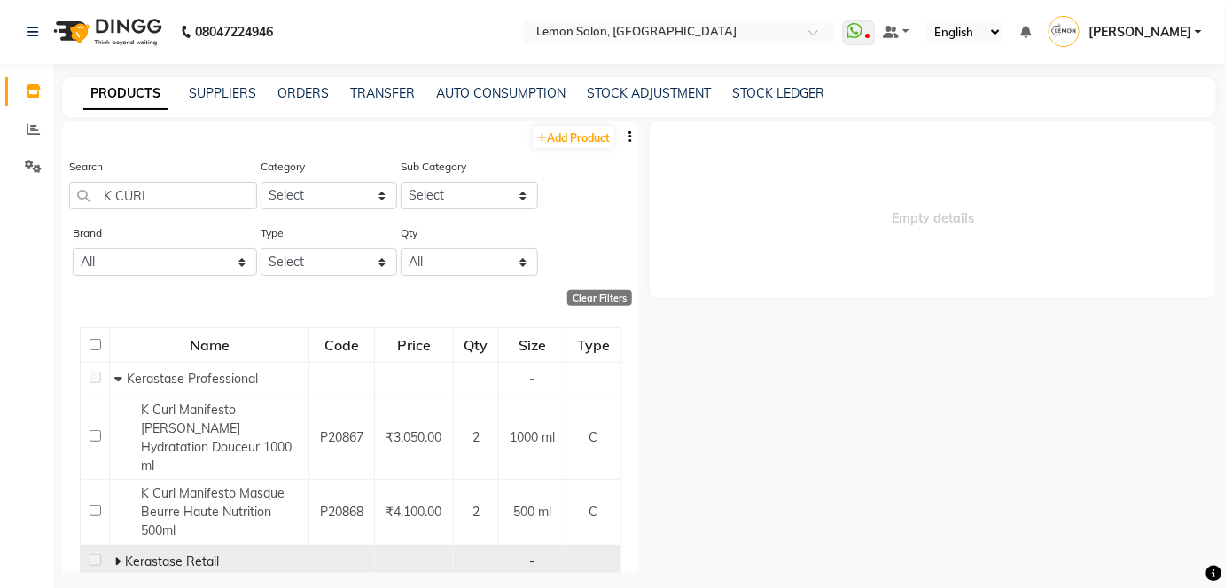
click at [114, 555] on icon at bounding box center [117, 561] width 6 height 12
drag, startPoint x: 149, startPoint y: 197, endPoint x: 115, endPoint y: 199, distance: 33.8
click at [115, 199] on input "K CURL" at bounding box center [163, 195] width 188 height 27
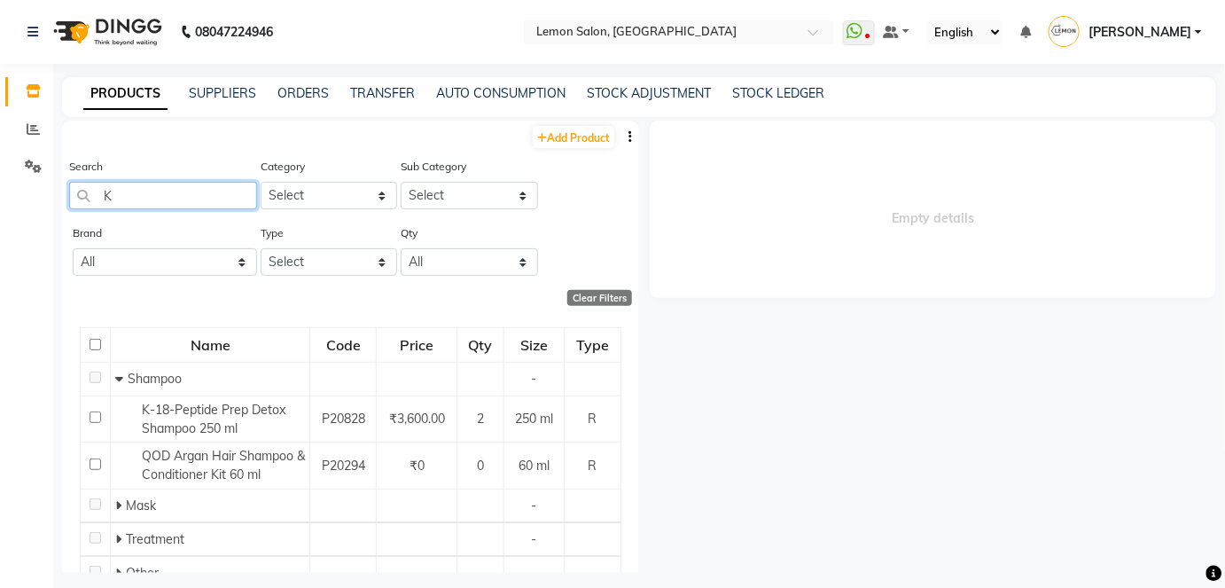
type input "K"
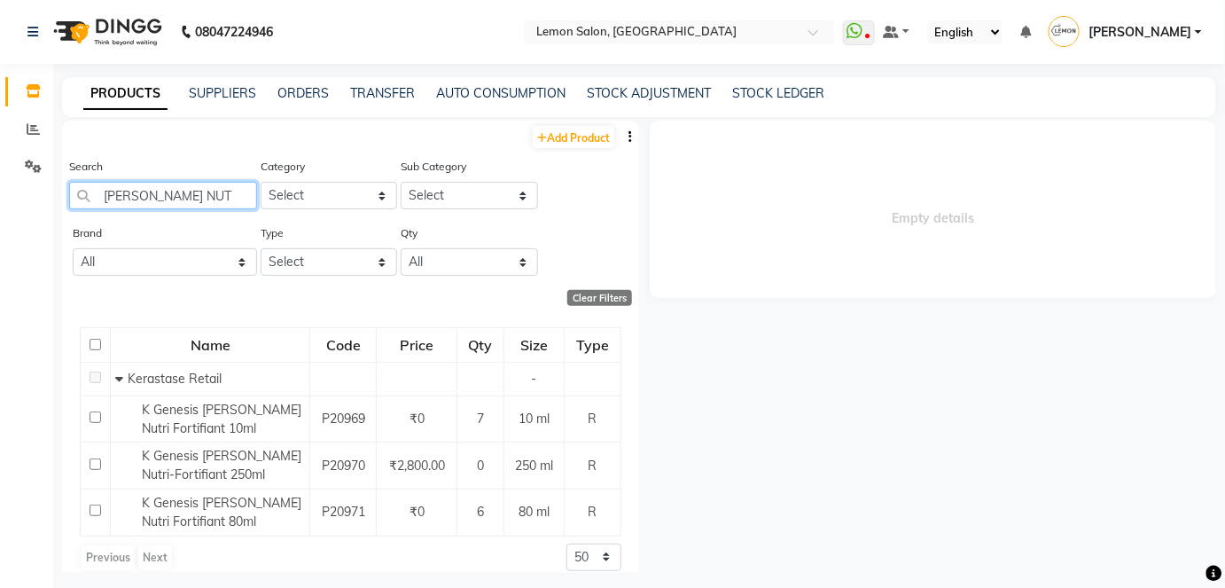
drag, startPoint x: 172, startPoint y: 192, endPoint x: 131, endPoint y: 194, distance: 40.9
click at [132, 194] on input "[PERSON_NAME] NUT" at bounding box center [163, 195] width 188 height 27
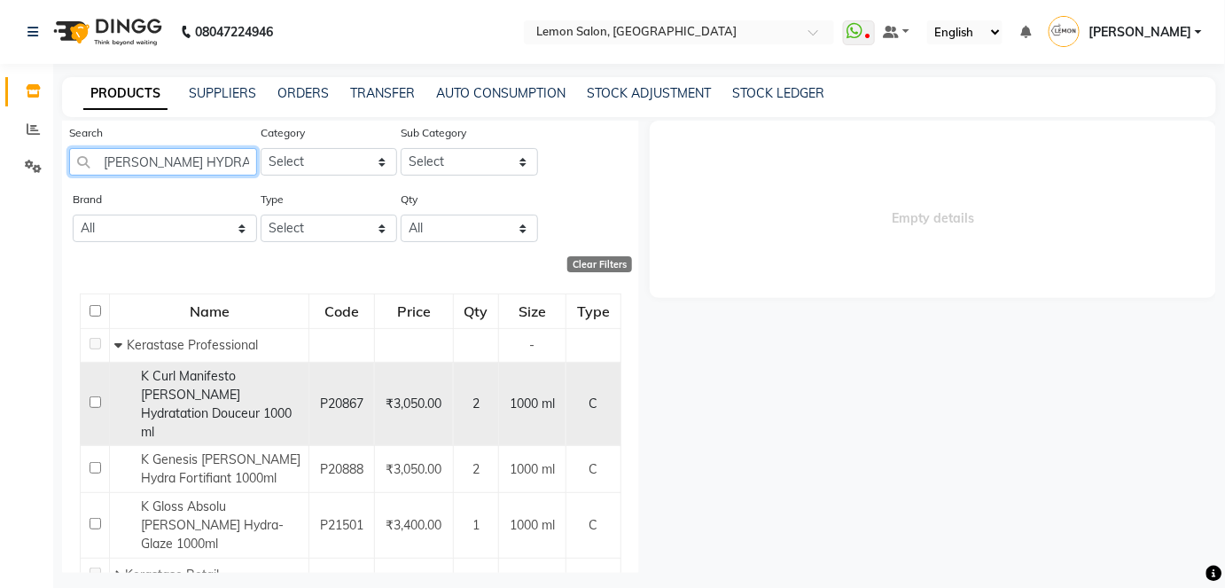
scroll to position [67, 0]
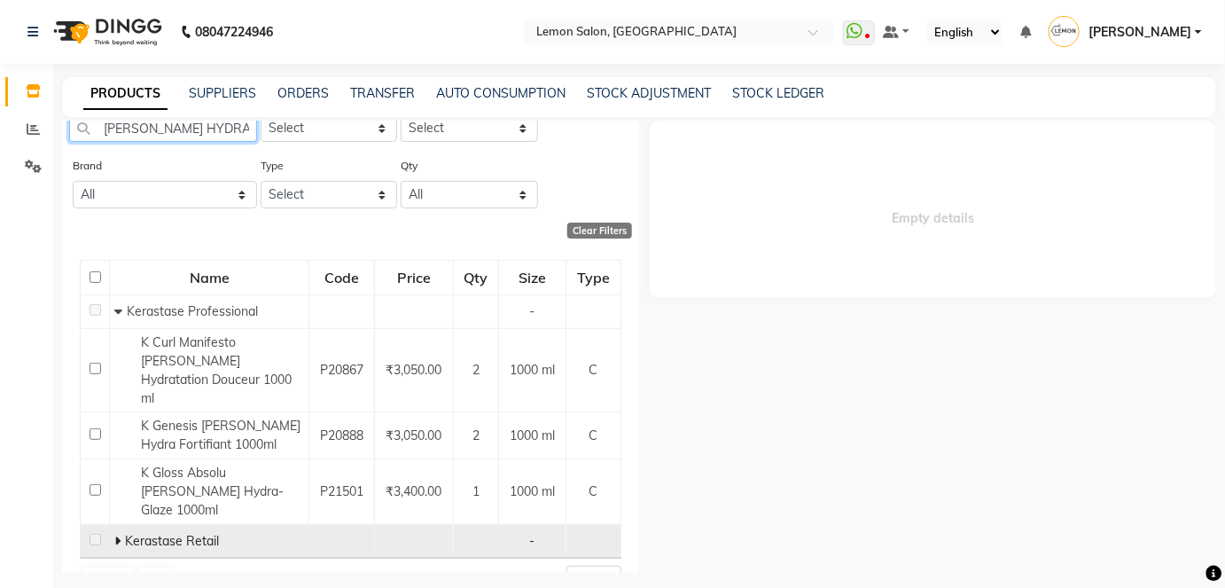
type input "[PERSON_NAME] HYDRA"
click at [114, 535] on icon at bounding box center [117, 541] width 6 height 12
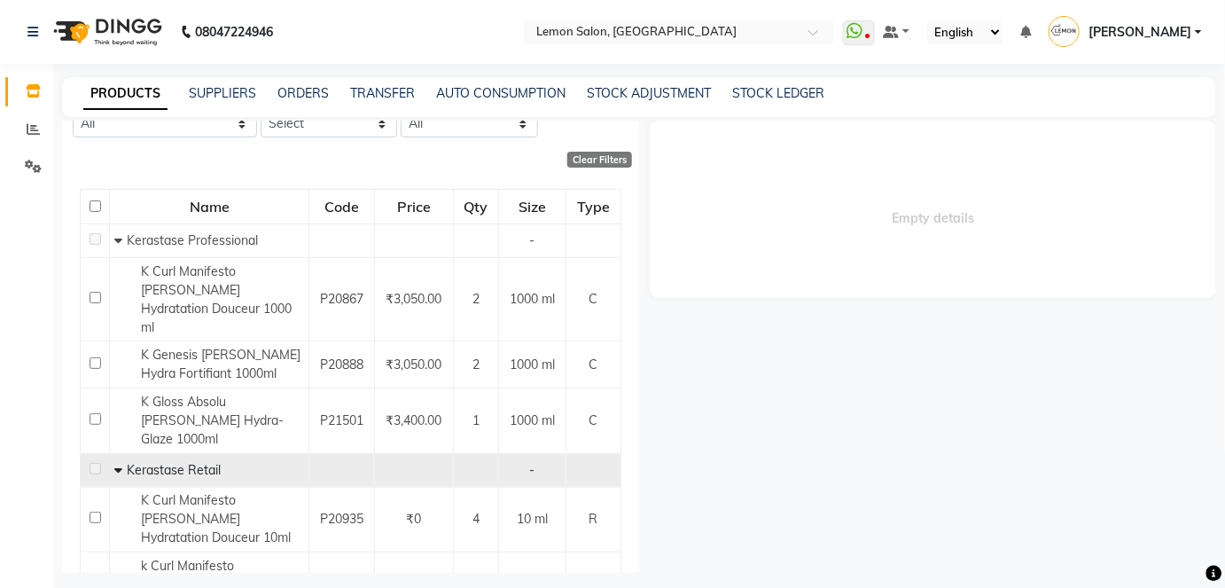
scroll to position [0, 0]
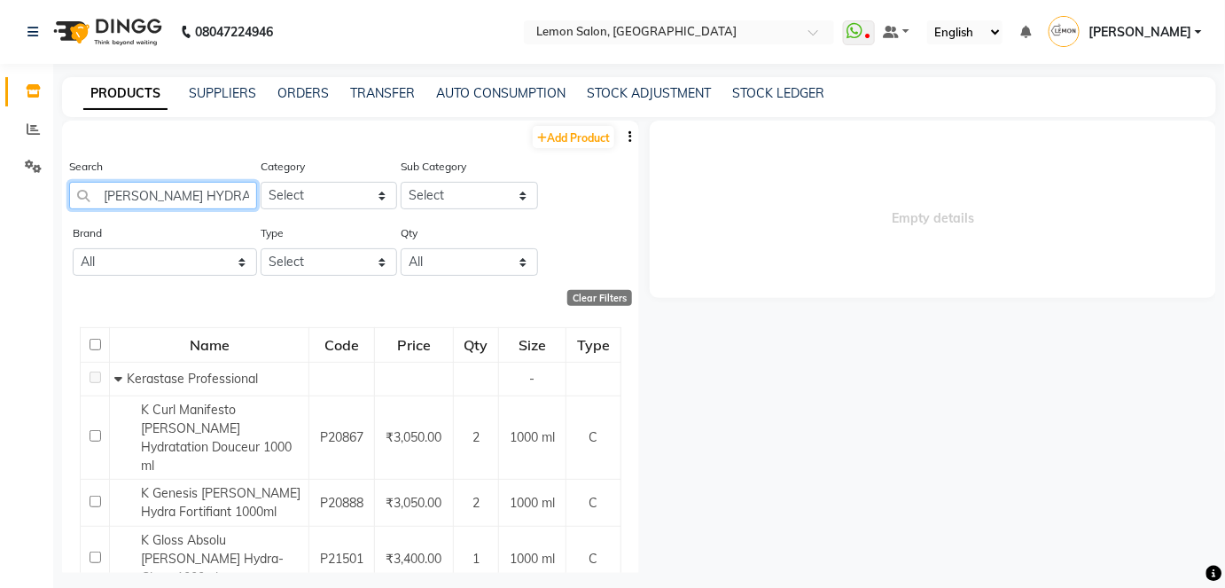
drag, startPoint x: 188, startPoint y: 184, endPoint x: 101, endPoint y: 199, distance: 88.0
click at [92, 200] on input "[PERSON_NAME] HYDRA" at bounding box center [163, 195] width 188 height 27
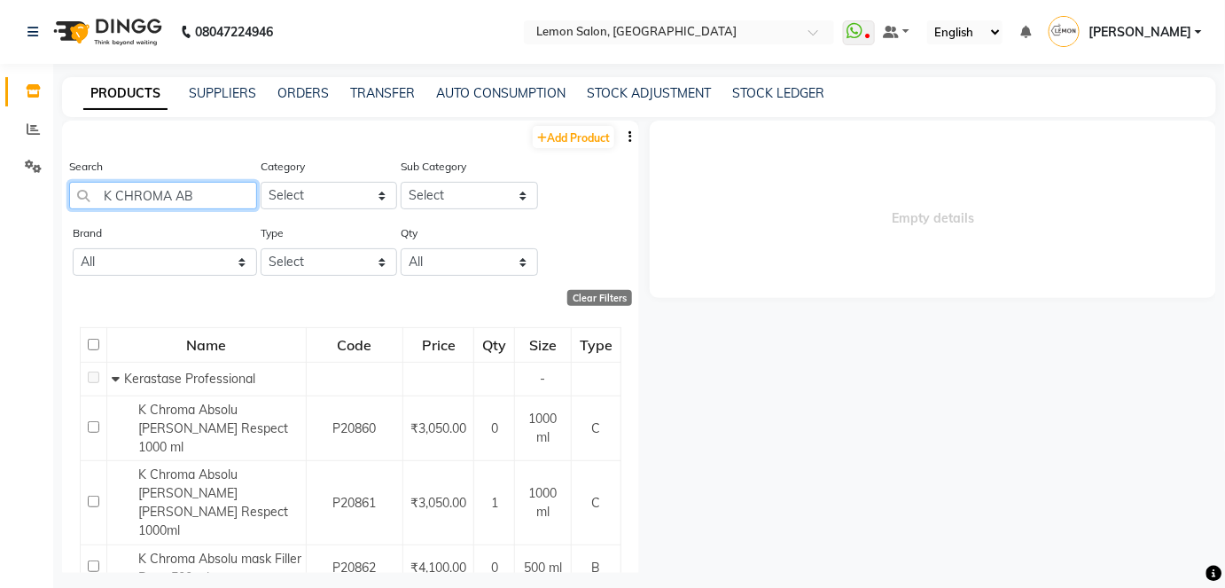
drag, startPoint x: 199, startPoint y: 190, endPoint x: 113, endPoint y: 194, distance: 85.2
click at [113, 194] on input "K CHROMA AB" at bounding box center [163, 195] width 188 height 27
type input "K"
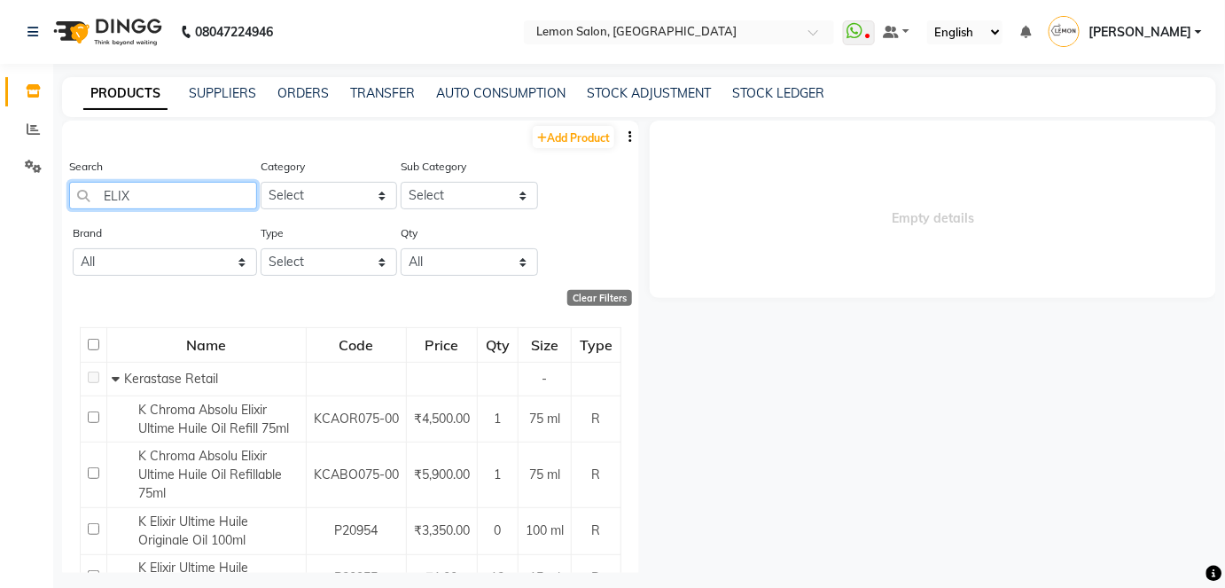
drag, startPoint x: 136, startPoint y: 192, endPoint x: 149, endPoint y: 199, distance: 15.1
click at [119, 198] on input "ELIX" at bounding box center [163, 195] width 188 height 27
type input "E"
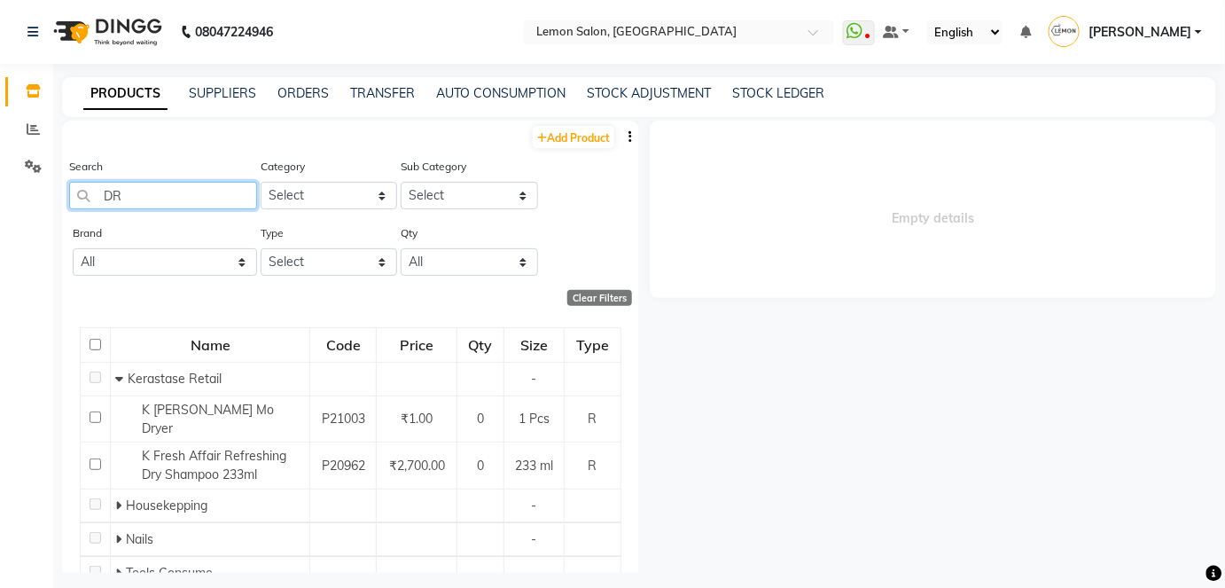
type input "D"
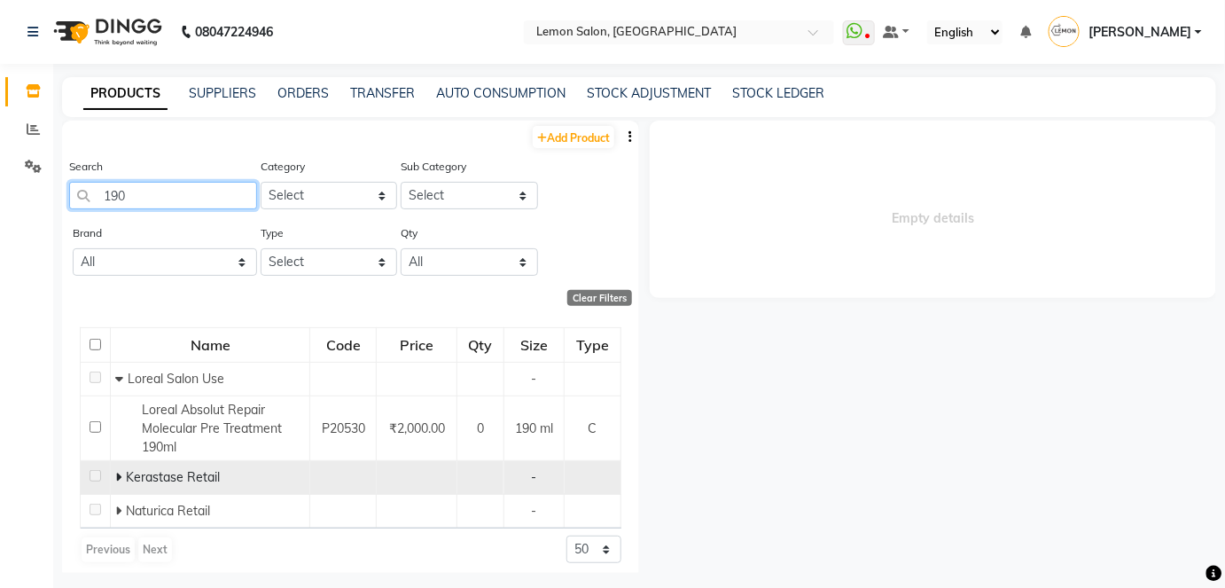
type input "190"
click at [117, 475] on icon at bounding box center [118, 477] width 6 height 12
drag, startPoint x: 146, startPoint y: 194, endPoint x: 104, endPoint y: 199, distance: 42.8
click at [79, 199] on input "190" at bounding box center [163, 195] width 188 height 27
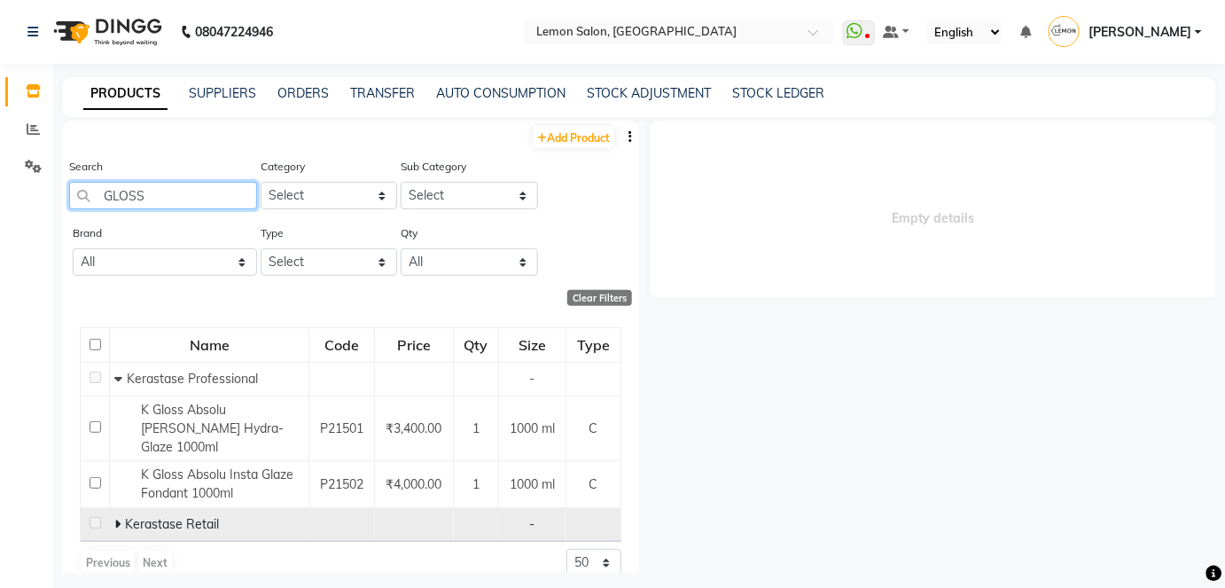
type input "GLOSS"
click at [114, 518] on icon at bounding box center [117, 524] width 6 height 12
drag, startPoint x: 158, startPoint y: 192, endPoint x: 97, endPoint y: 191, distance: 61.2
click at [97, 191] on input "GLOSS" at bounding box center [163, 195] width 188 height 27
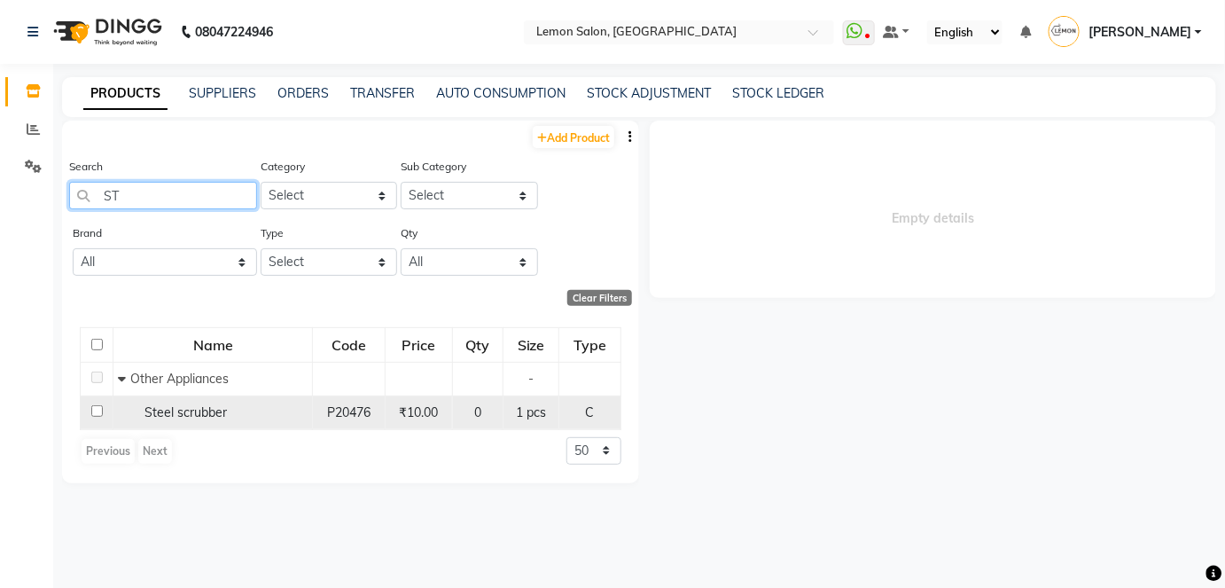
type input "S"
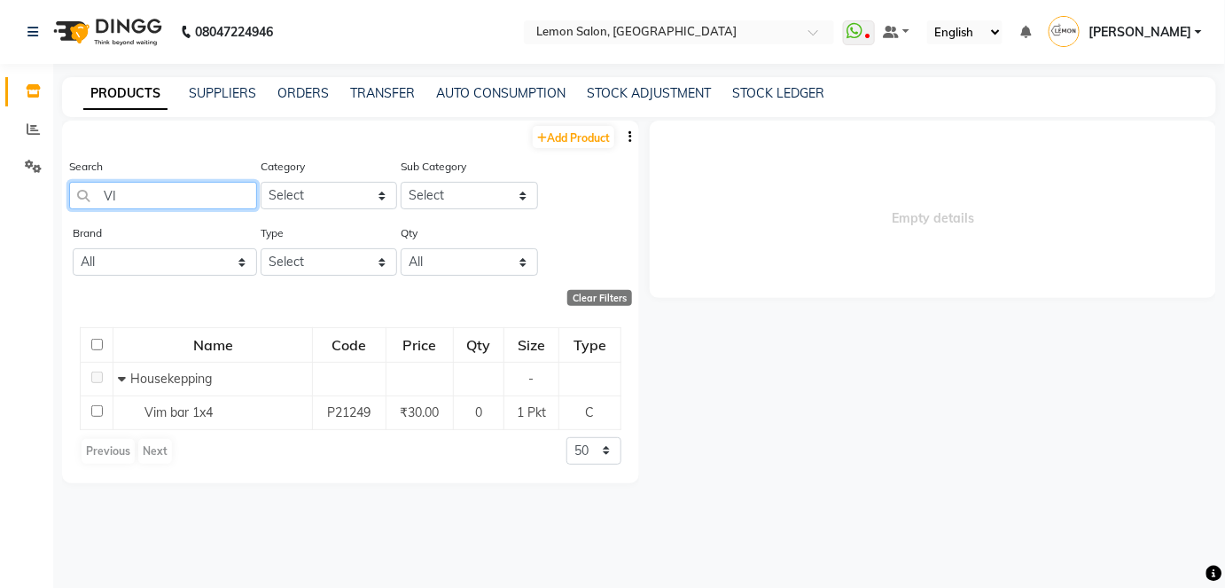
type input "V"
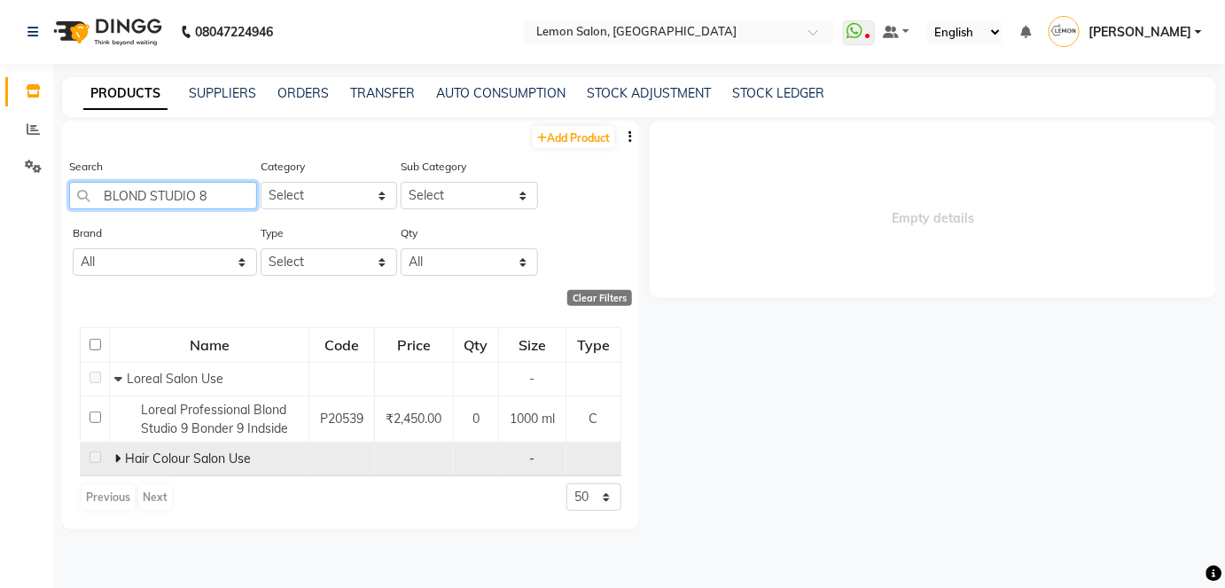
type input "BLOND STUDIO 8"
click at [114, 456] on icon at bounding box center [117, 458] width 6 height 12
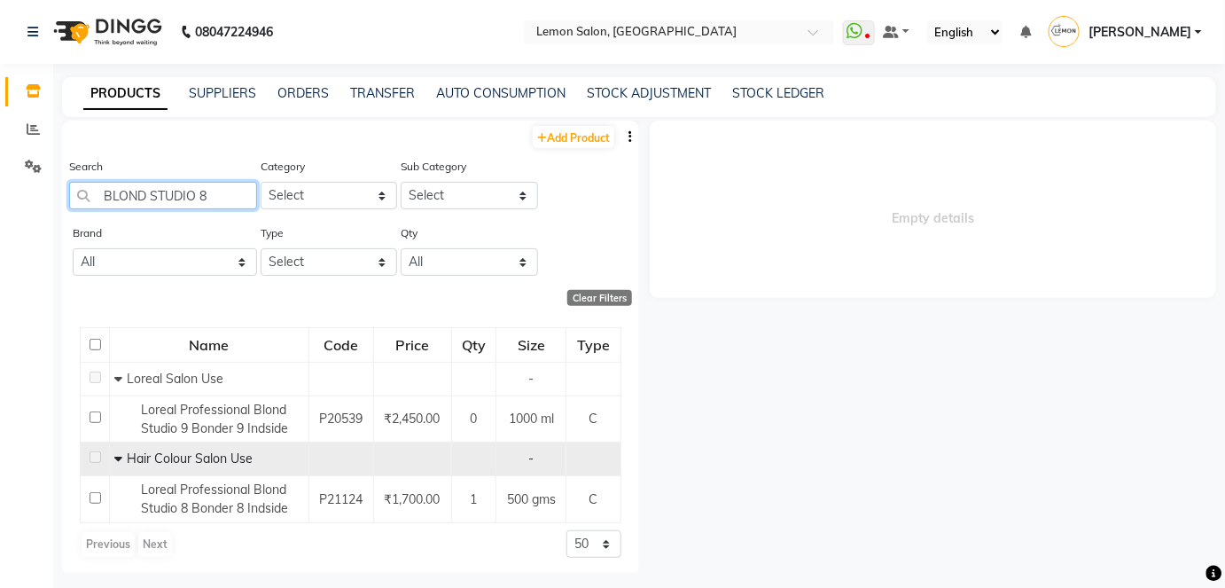
drag, startPoint x: 186, startPoint y: 191, endPoint x: 103, endPoint y: 198, distance: 83.6
click at [99, 196] on input "BLOND STUDIO 8" at bounding box center [163, 195] width 188 height 27
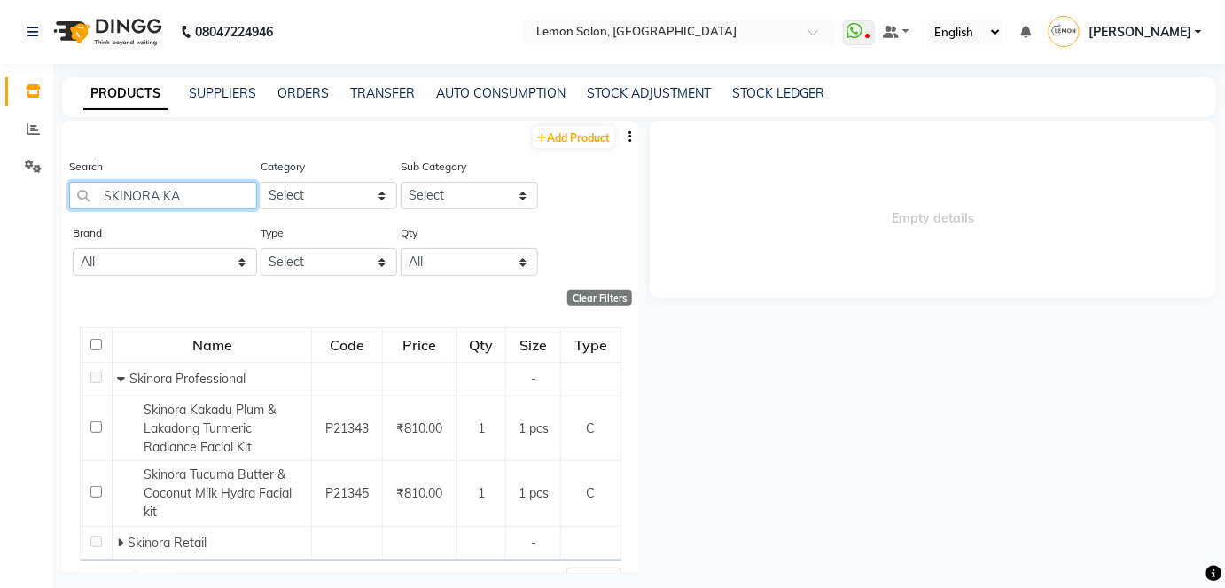
type input "SKINORA KAK"
drag, startPoint x: 168, startPoint y: 192, endPoint x: 99, endPoint y: 193, distance: 68.3
click at [94, 194] on input "SKINORA KAK" at bounding box center [163, 195] width 188 height 27
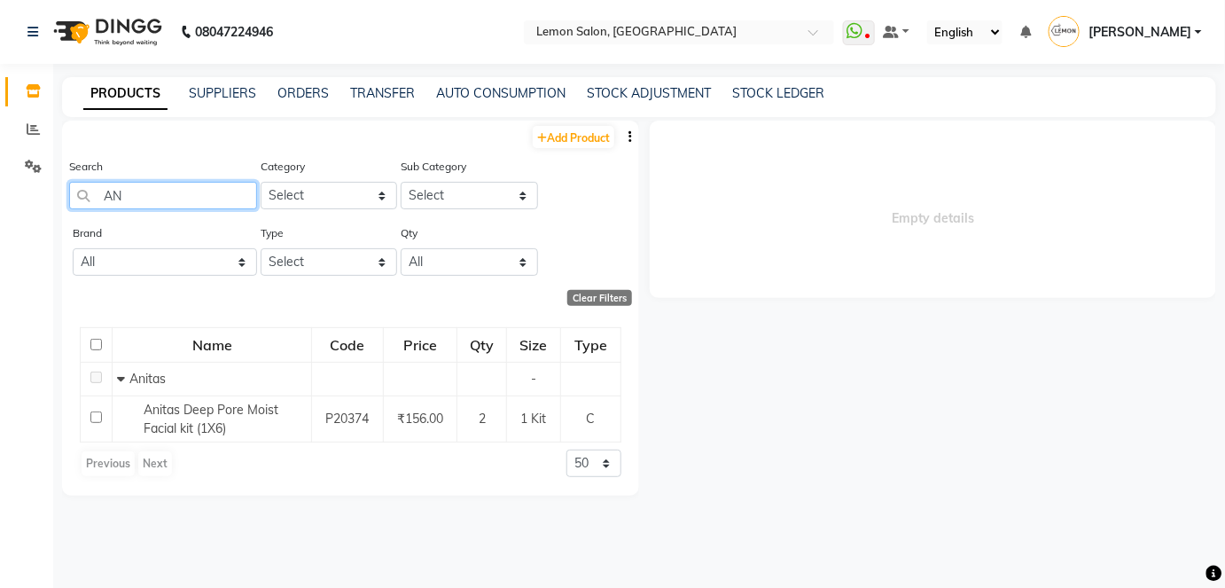
type input "A"
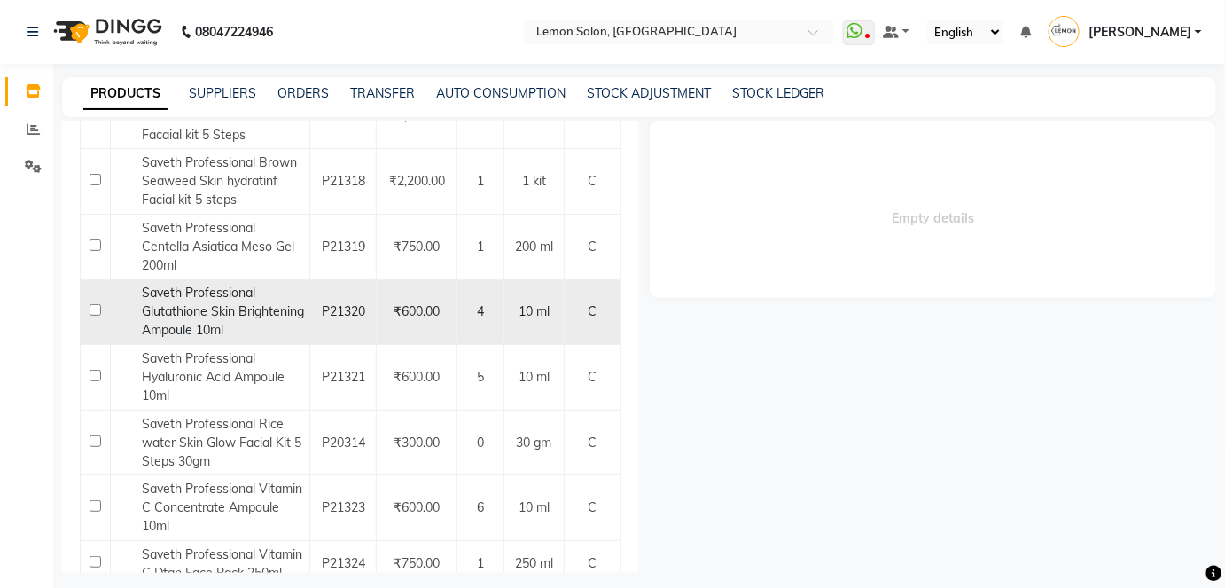
scroll to position [322, 0]
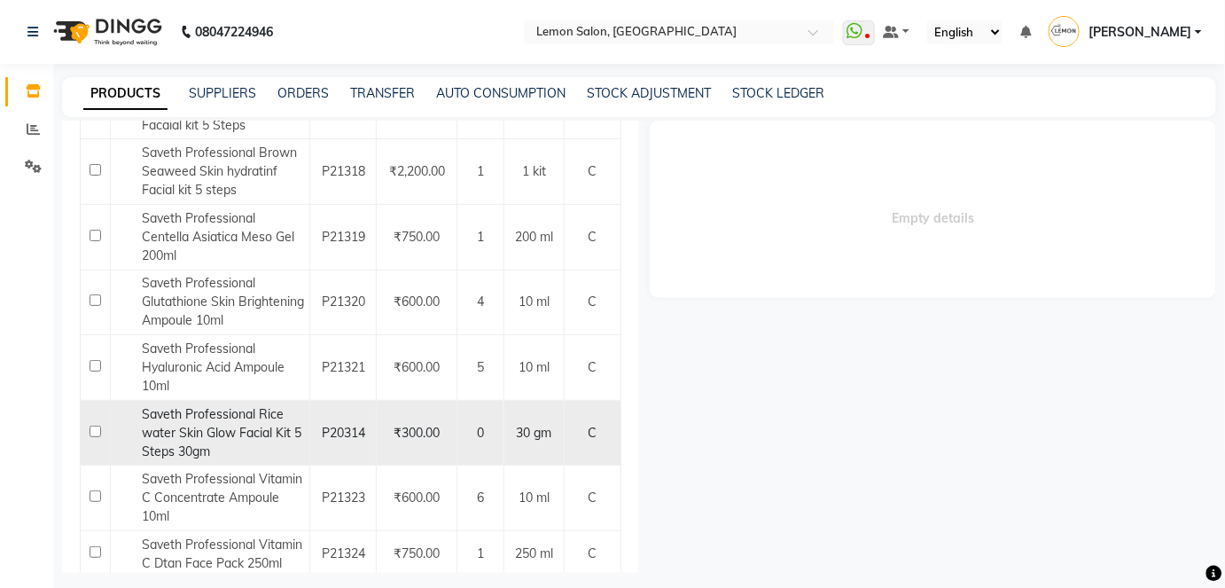
type input "SAVETH"
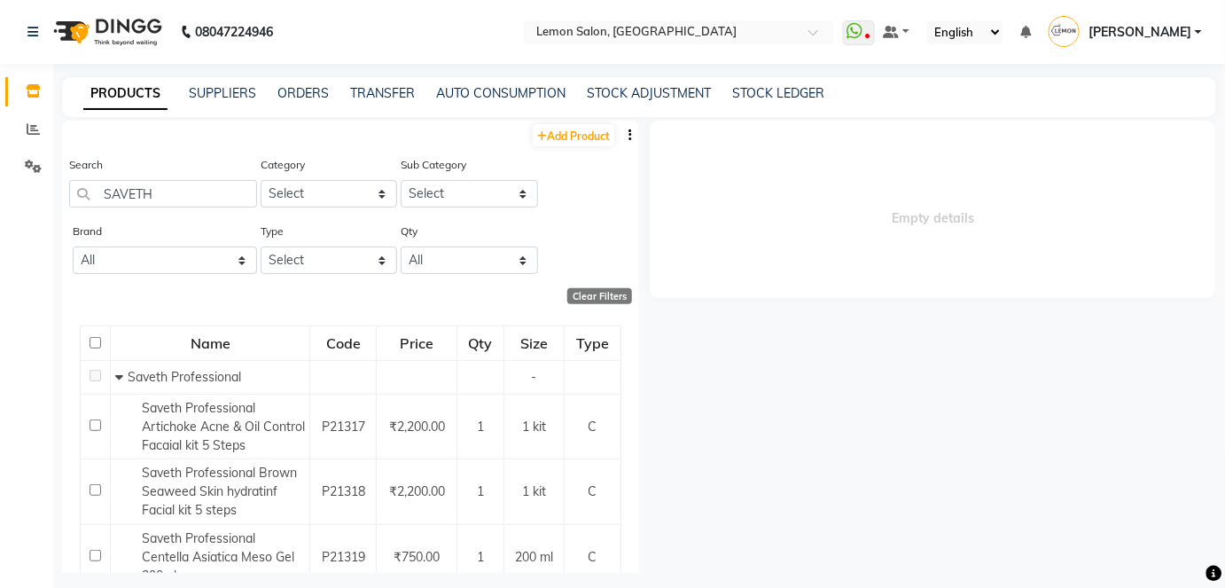
scroll to position [0, 0]
drag, startPoint x: 241, startPoint y: 416, endPoint x: 97, endPoint y: 204, distance: 256.5
click at [97, 204] on input "SAVETH" at bounding box center [163, 195] width 188 height 27
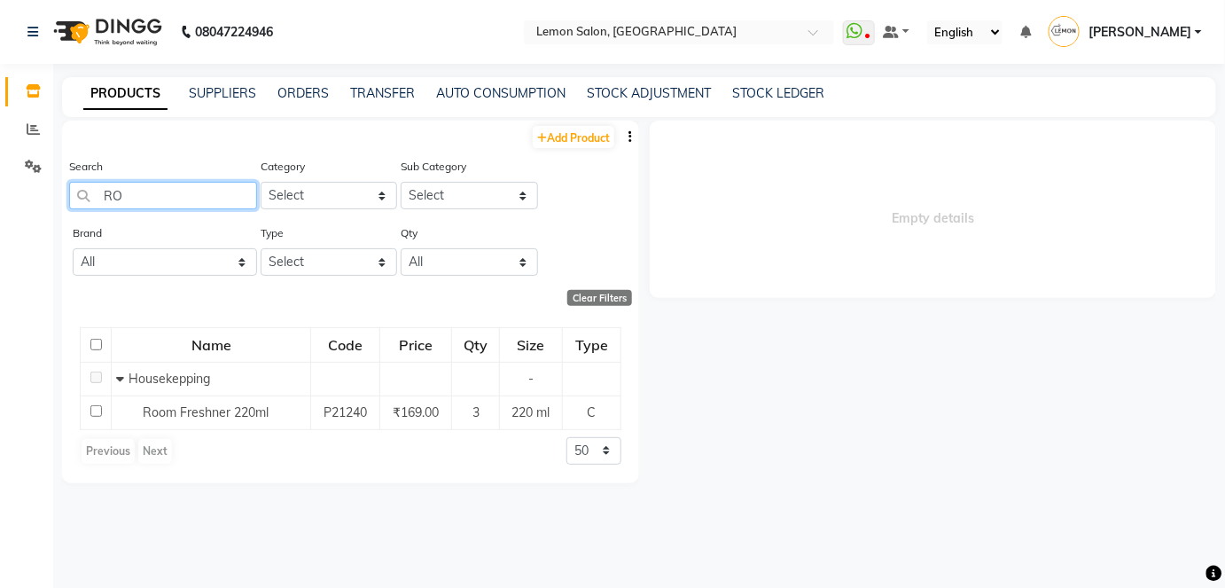
type input "R"
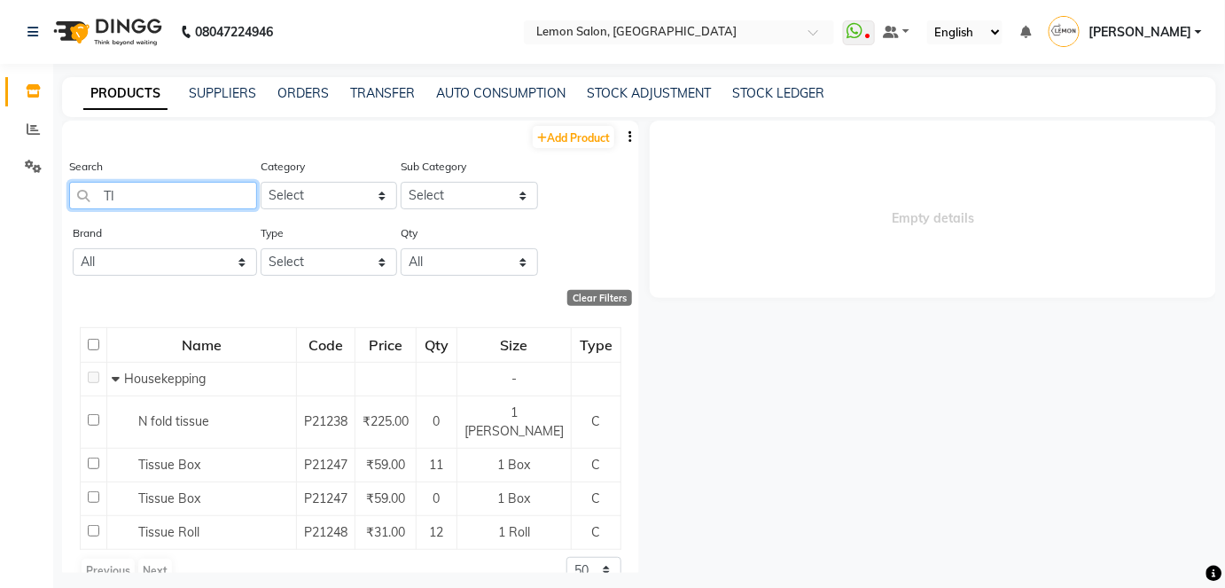
type input "T"
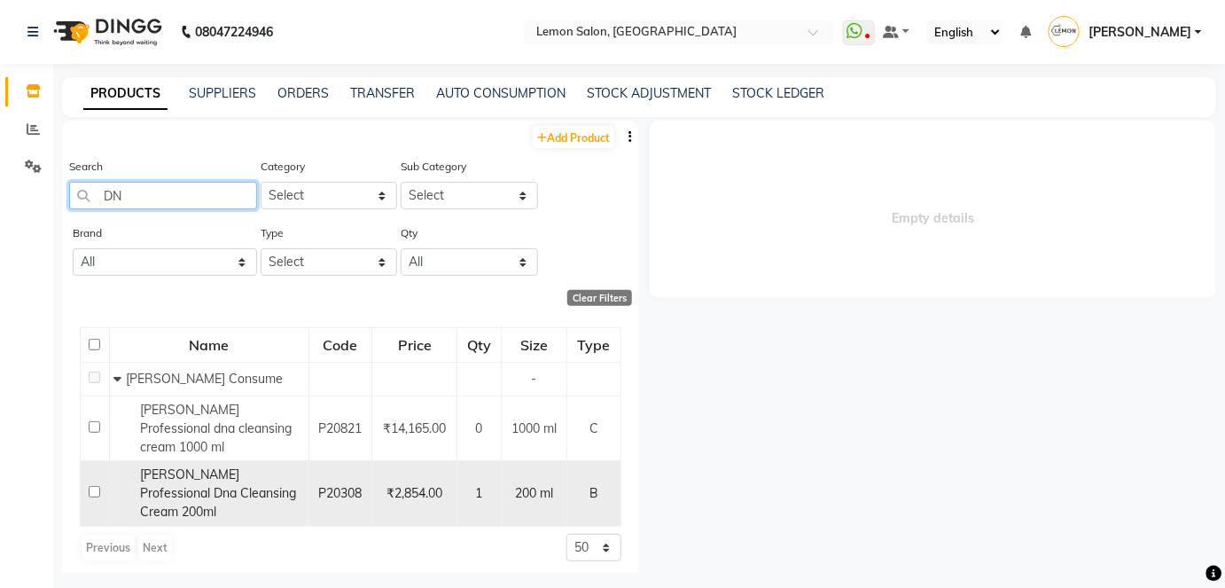
type input "D"
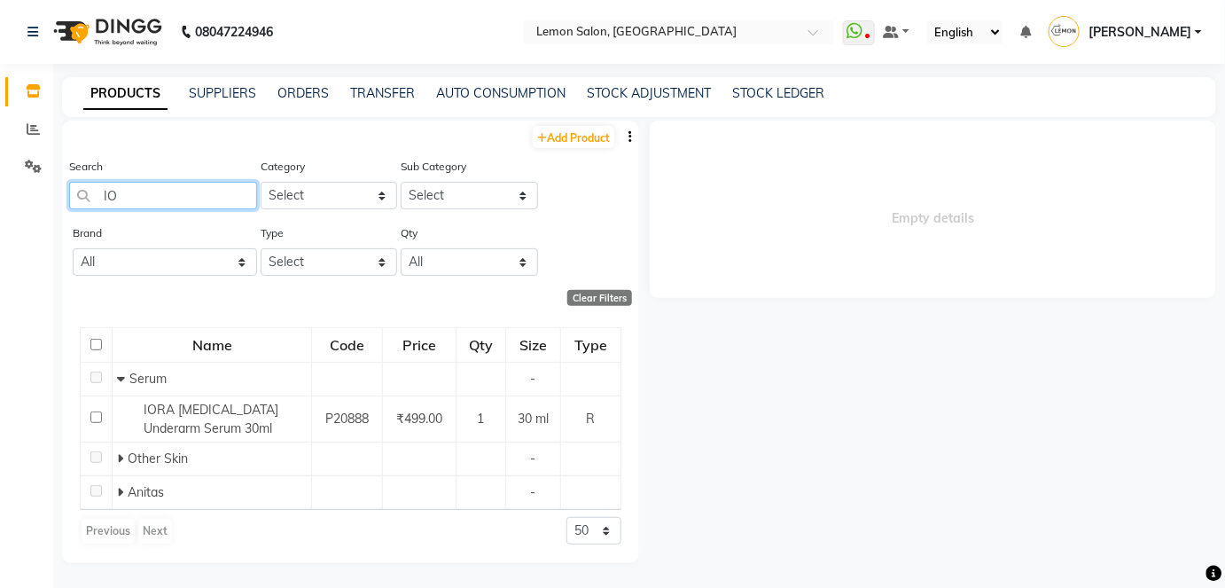
type input "I"
type input "R"
type input "V"
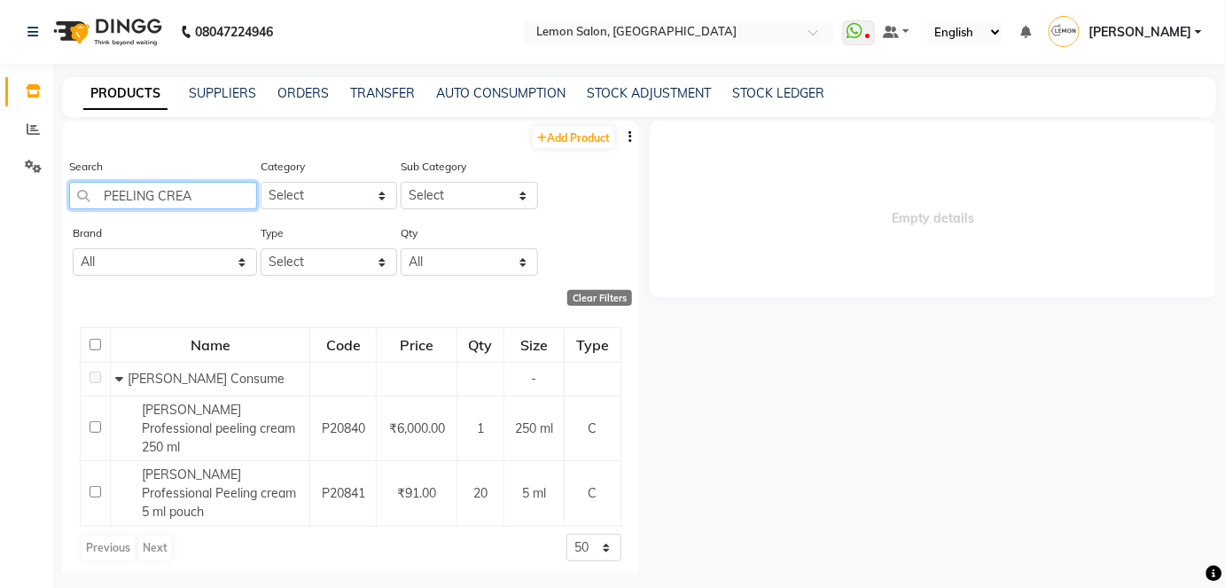
type input "PEELING CREAM"
drag, startPoint x: 205, startPoint y: 190, endPoint x: 94, endPoint y: 205, distance: 111.9
click at [95, 205] on input "PEELING CREAM" at bounding box center [163, 195] width 188 height 27
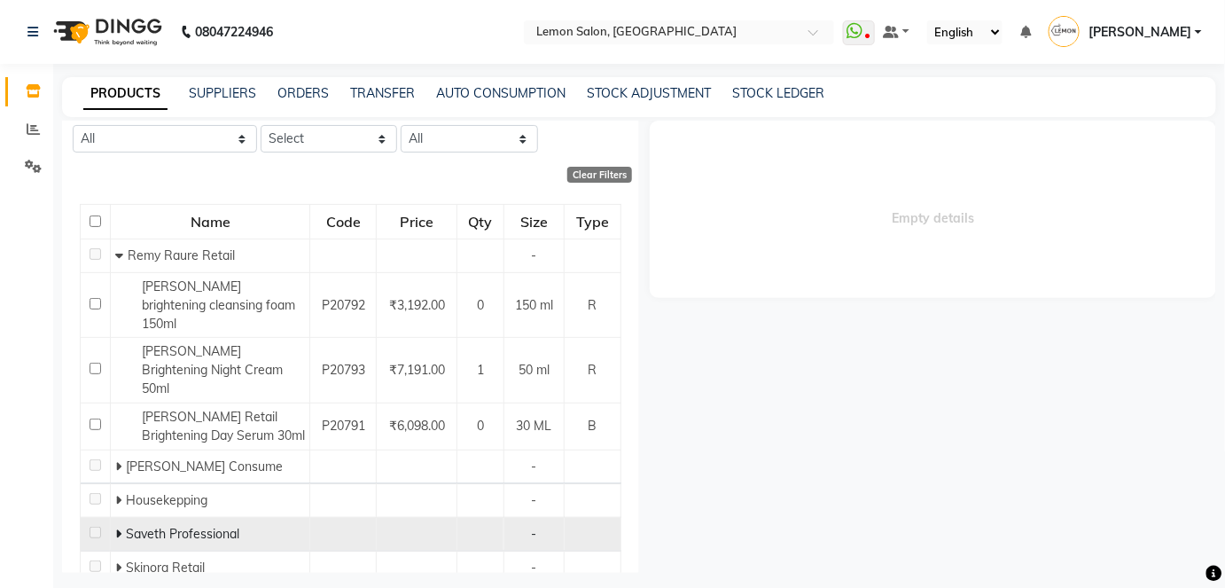
scroll to position [160, 0]
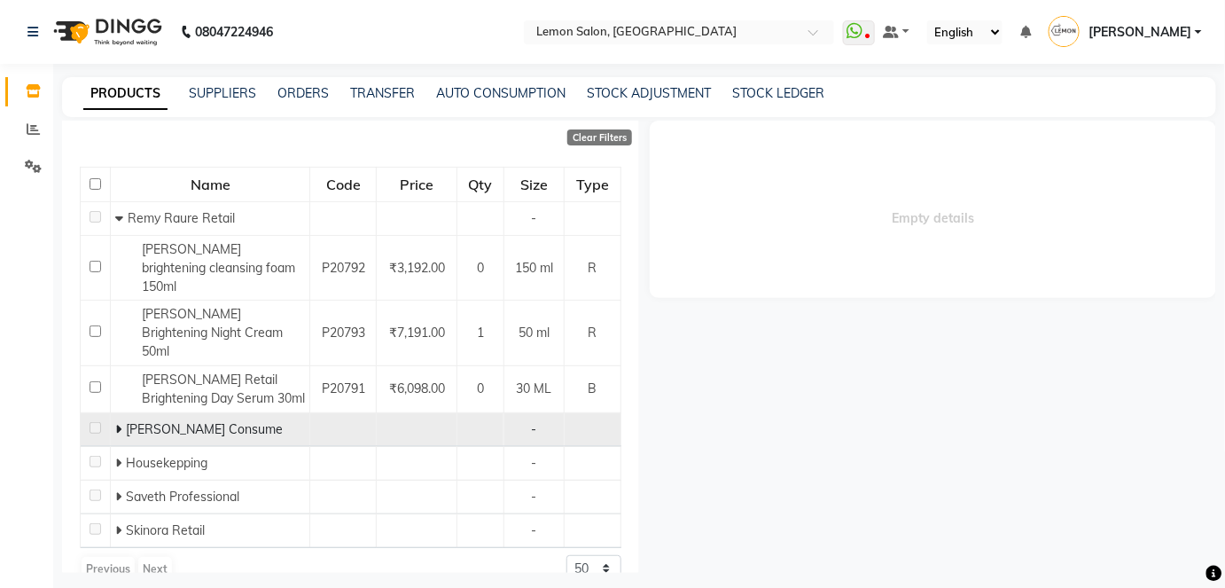
type input "BRIGHT"
click at [116, 423] on icon at bounding box center [118, 429] width 6 height 12
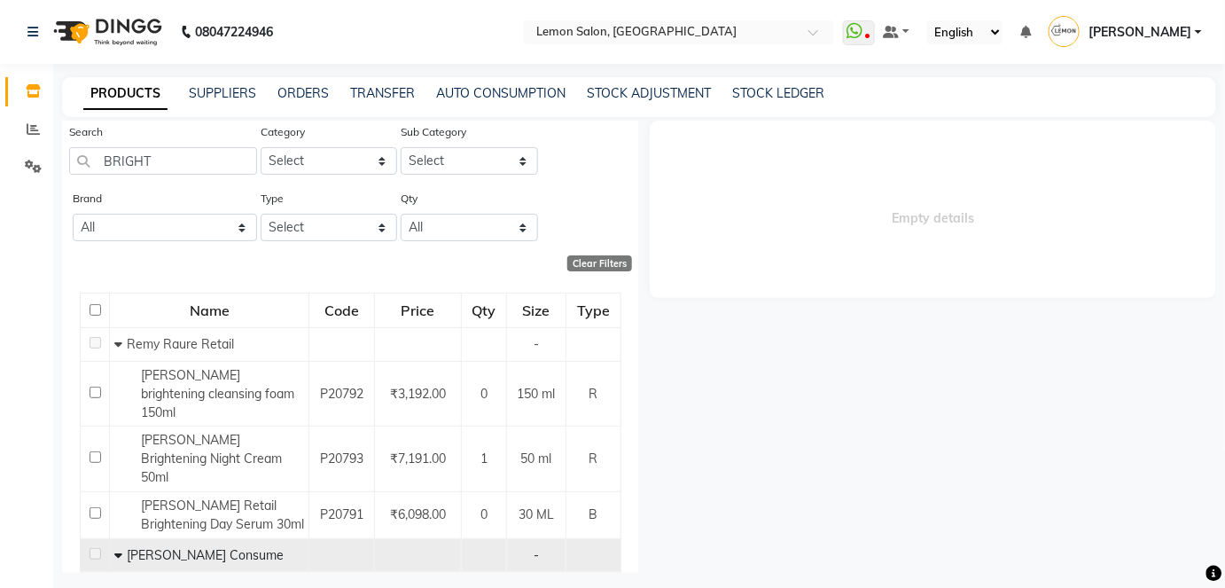
scroll to position [0, 0]
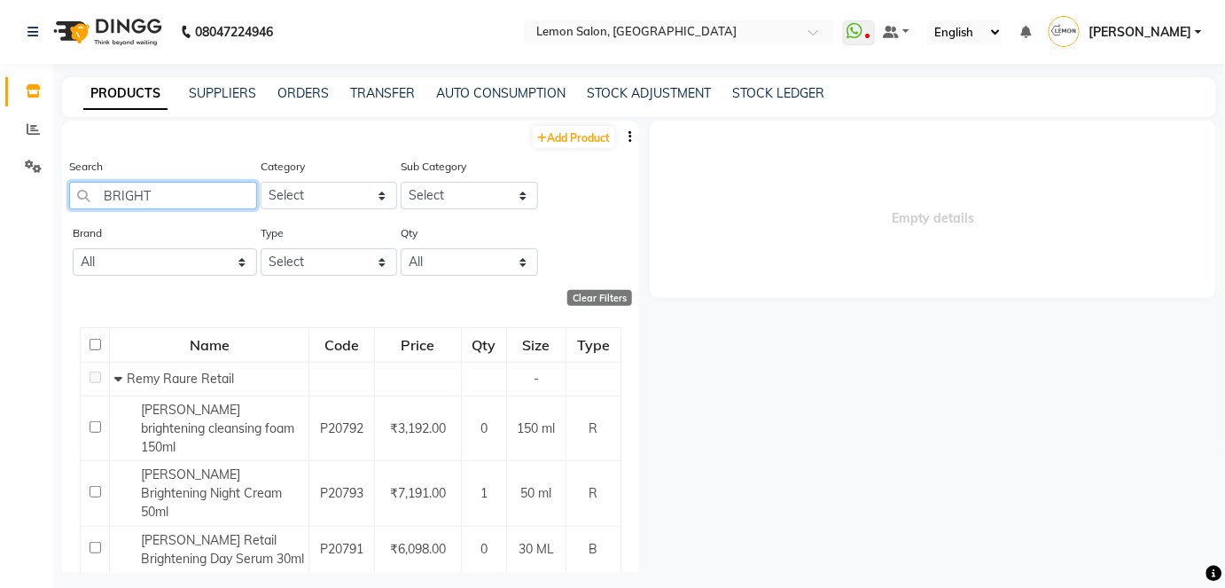
drag, startPoint x: 72, startPoint y: 184, endPoint x: 116, endPoint y: 201, distance: 47.7
click at [49, 188] on app-home "08047224946 Select Location × [GEOGRAPHIC_DATA], Lokhandwala WhatsApp Status ✕ …" at bounding box center [612, 299] width 1225 height 599
drag, startPoint x: 163, startPoint y: 197, endPoint x: 75, endPoint y: 178, distance: 89.7
click at [90, 190] on input "BRIGHT" at bounding box center [163, 195] width 188 height 27
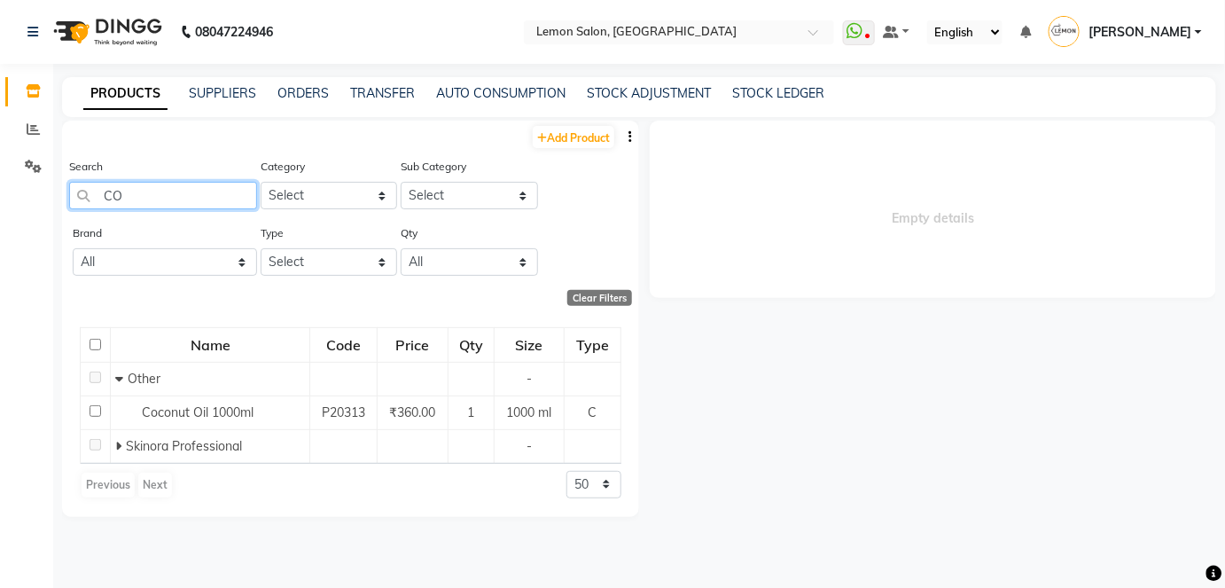
type input "C"
type input "G"
type input "H"
type input "L"
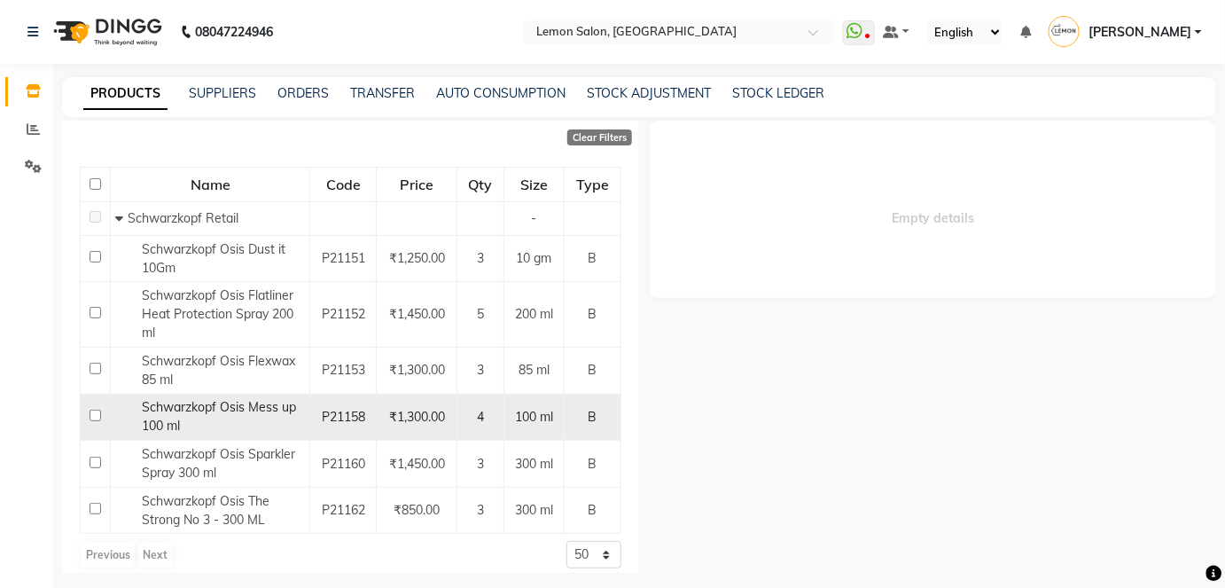
scroll to position [66, 0]
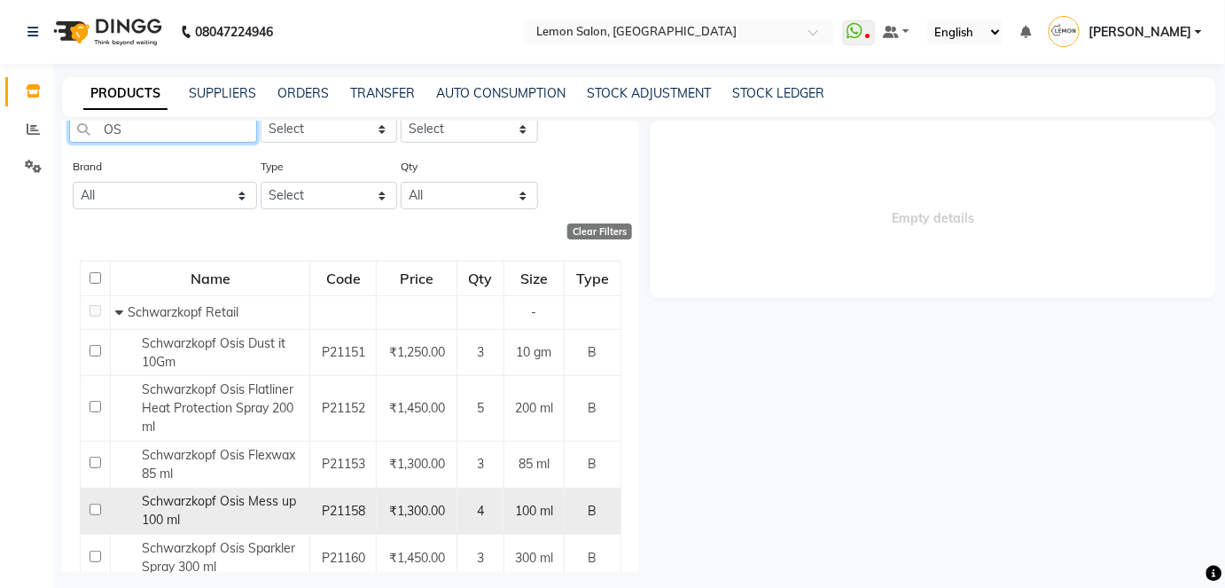
type input "O"
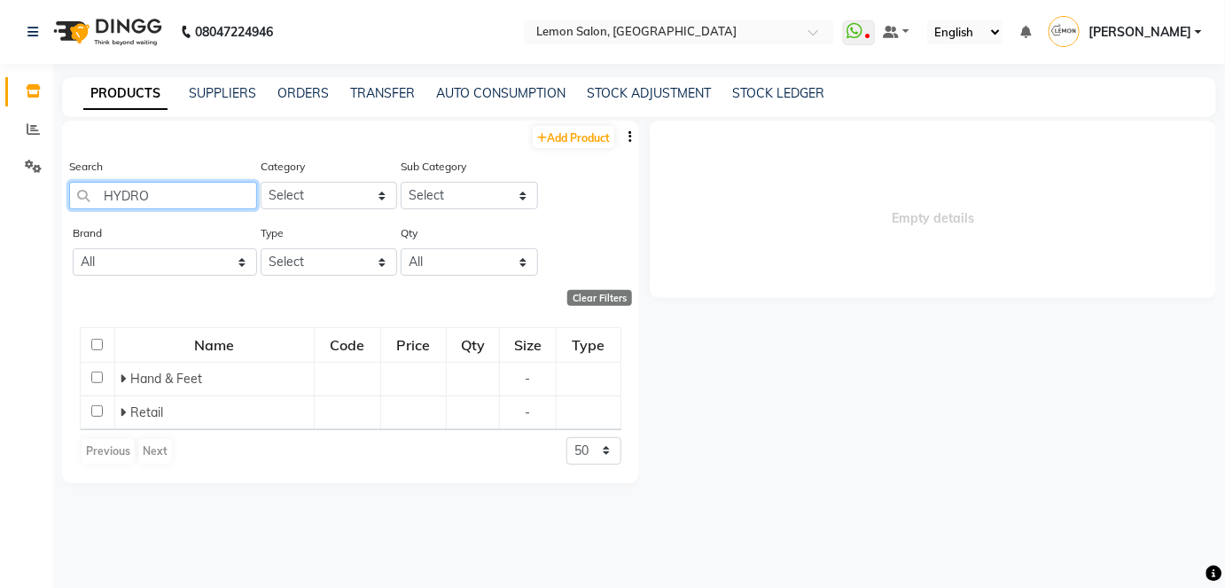
scroll to position [0, 0]
type input "H"
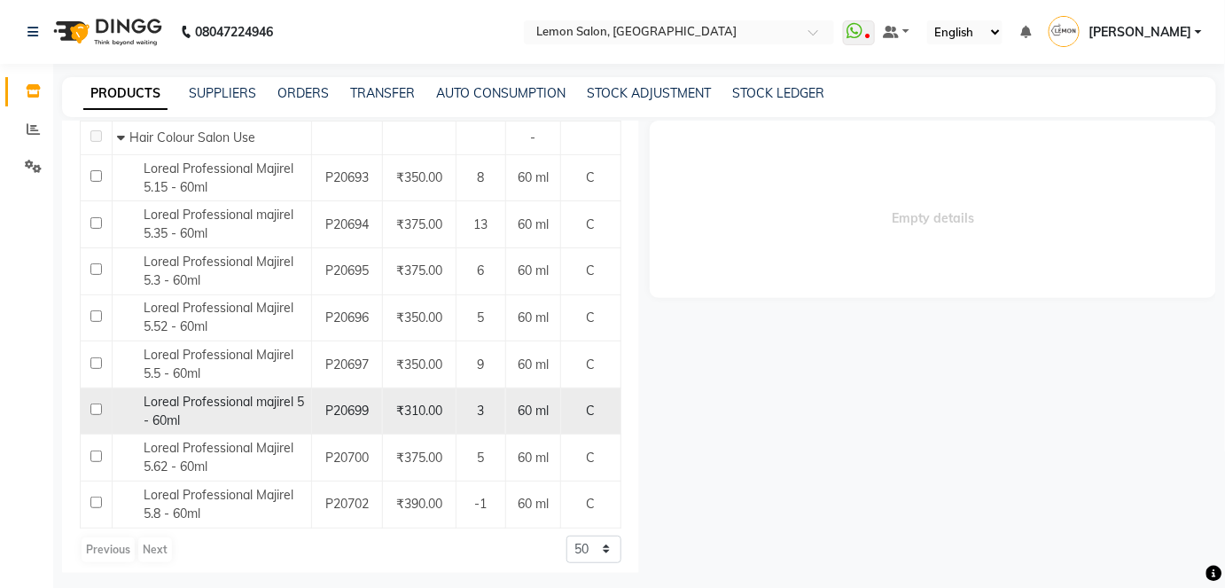
scroll to position [66, 0]
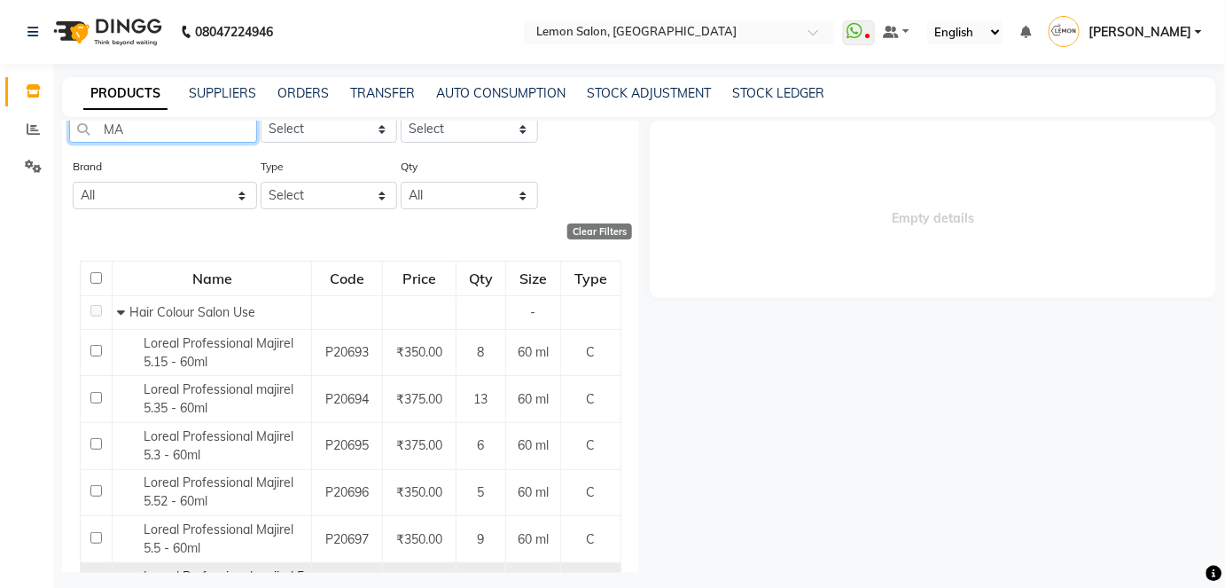
type input "M"
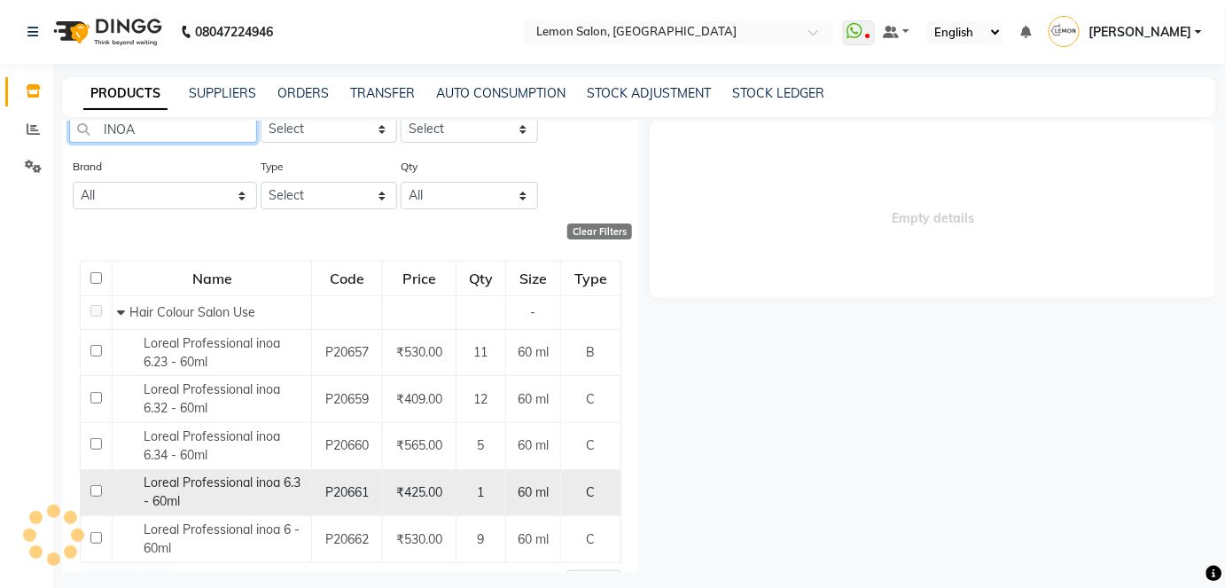
scroll to position [0, 0]
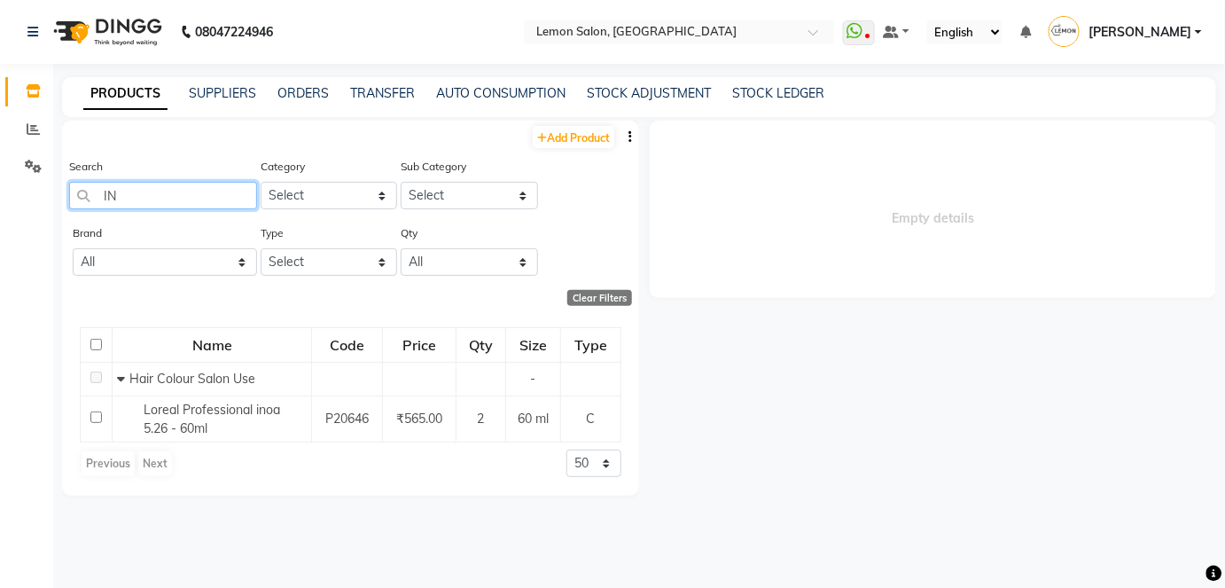
type input "I"
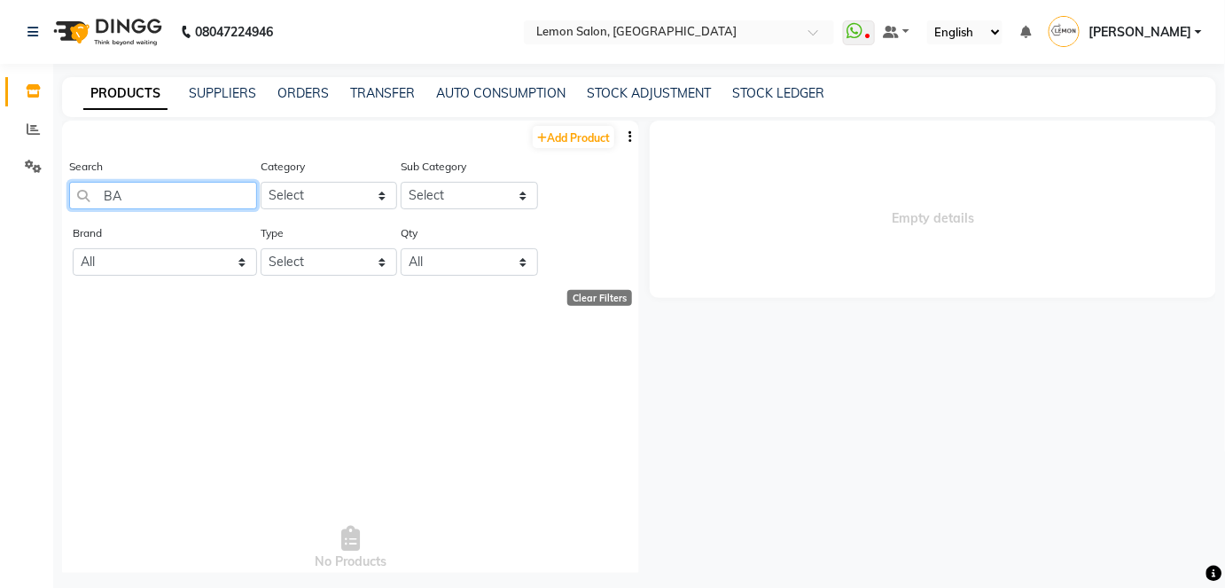
type input "B"
type input "T"
